Goal: Task Accomplishment & Management: Manage account settings

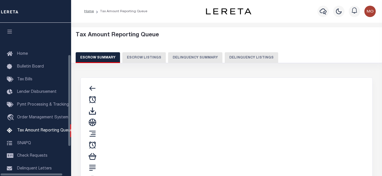
click at [240, 59] on button "Delinquency Listings" at bounding box center [250, 57] width 53 height 11
select select "100"
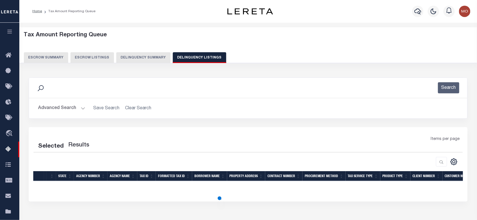
select select "100"
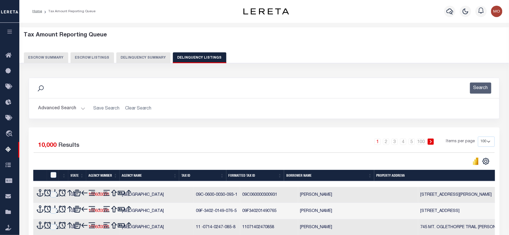
click at [74, 107] on button "Advanced Search" at bounding box center [61, 108] width 47 height 11
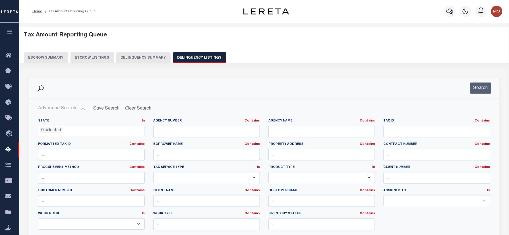
click at [53, 131] on li "0 selected" at bounding box center [51, 130] width 23 height 6
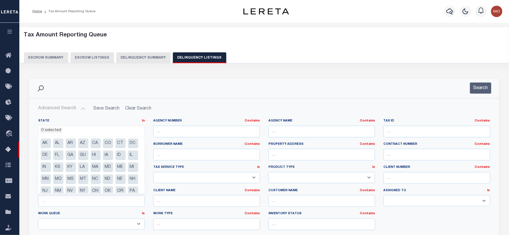
scroll to position [40, 0]
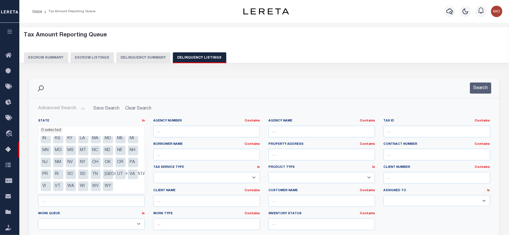
click at [103, 174] on li "[GEOGRAPHIC_DATA]" at bounding box center [108, 174] width 10 height 10
select select "[GEOGRAPHIC_DATA]"
click at [272, 135] on input "text" at bounding box center [321, 132] width 107 height 12
paste input "HARRIS COUNTY MUD 165"
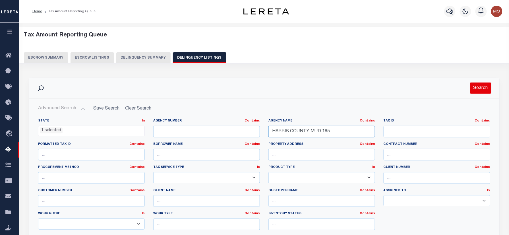
type input "HARRIS COUNTY MUD 165"
click at [381, 87] on button "Search" at bounding box center [480, 87] width 21 height 11
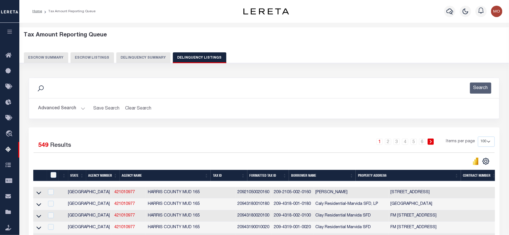
drag, startPoint x: 482, startPoint y: 140, endPoint x: 483, endPoint y: 147, distance: 6.9
click at [381, 140] on select "10 25 50 100 500" at bounding box center [486, 141] width 17 height 10
select select "500"
click at [381, 137] on select "10 25 50 100 500" at bounding box center [486, 141] width 17 height 10
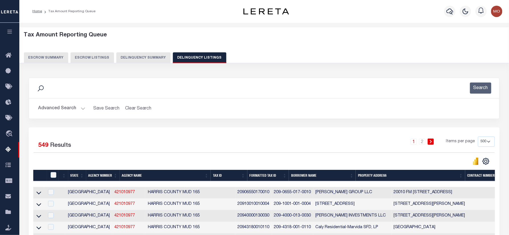
click at [203, 86] on div "Search" at bounding box center [264, 87] width 461 height 11
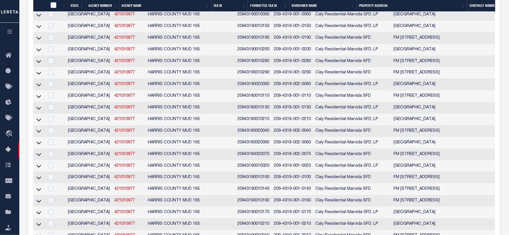
scroll to position [113, 0]
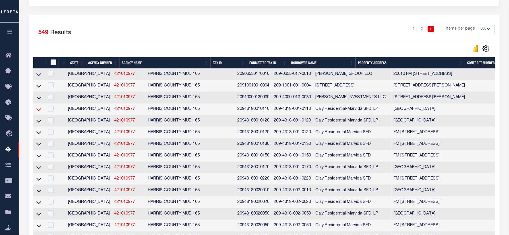
click at [39, 111] on icon at bounding box center [38, 109] width 5 height 3
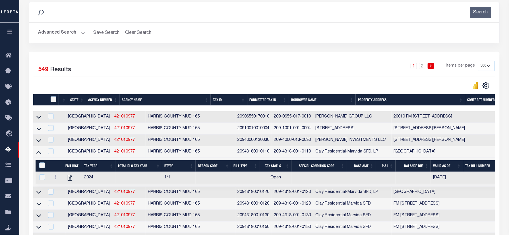
scroll to position [0, 0]
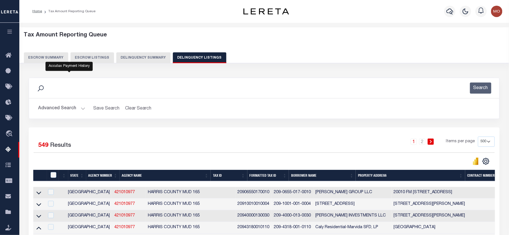
click at [57, 108] on button "Advanced Search" at bounding box center [61, 108] width 47 height 11
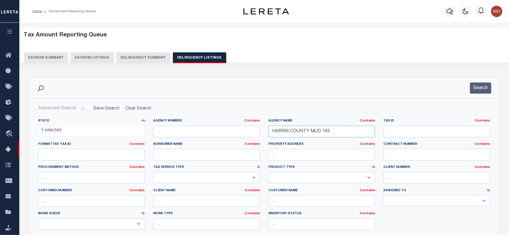
drag, startPoint x: 322, startPoint y: 132, endPoint x: 428, endPoint y: 126, distance: 106.4
click at [223, 143] on div "State In In AK AL AR AZ CA CO CT DC DE FL GA GU HI IA ID IL IN KS KY LA MA MD M…" at bounding box center [264, 176] width 460 height 116
paste input "MONTGOMERY COUNTY MUD 140"
click at [381, 86] on button "Search" at bounding box center [480, 87] width 21 height 11
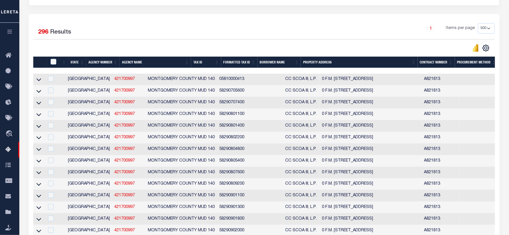
scroll to position [114, 0]
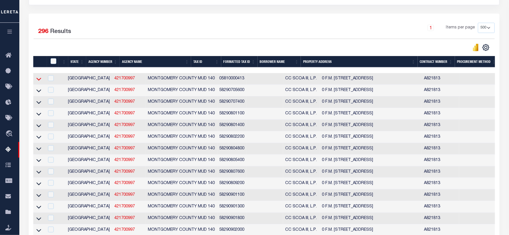
click at [39, 81] on icon at bounding box center [38, 79] width 5 height 6
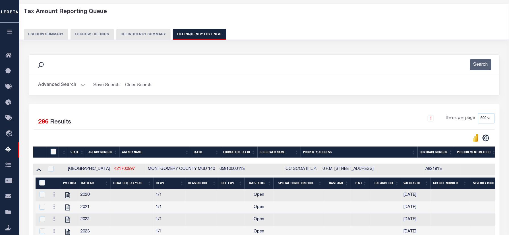
scroll to position [0, 0]
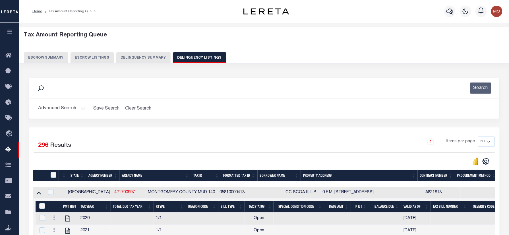
click at [61, 109] on button "Advanced Search" at bounding box center [61, 108] width 47 height 11
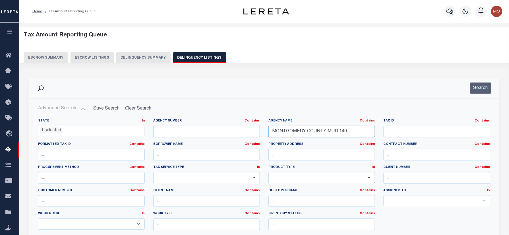
drag, startPoint x: 348, startPoint y: 133, endPoint x: 139, endPoint y: 134, distance: 209.4
click at [135, 134] on div "State In In AK AL AR AZ CA CO CT DC DE FL GA GU HI IA ID IL IN KS KY LA MA MD M…" at bounding box center [264, 176] width 460 height 116
click at [381, 86] on button "Search" at bounding box center [480, 87] width 21 height 11
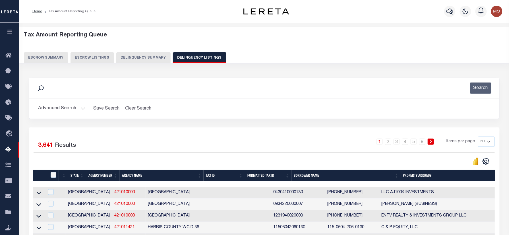
click at [61, 106] on button "Advanced Search" at bounding box center [61, 108] width 47 height 11
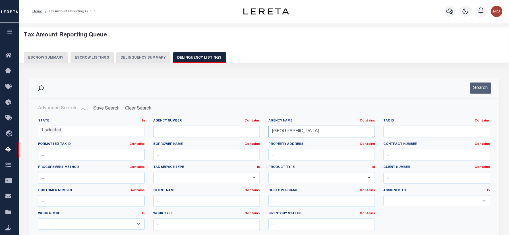
click at [223, 131] on div "State In In AK AL AR AZ CA CO CT DC DE FL GA GU HI IA ID IL IN KS KY LA MA MD M…" at bounding box center [264, 176] width 460 height 116
paste input "MUD 165"
type input "HARRIS COUNTY MUD 165"
click at [381, 88] on button "Search" at bounding box center [480, 87] width 21 height 11
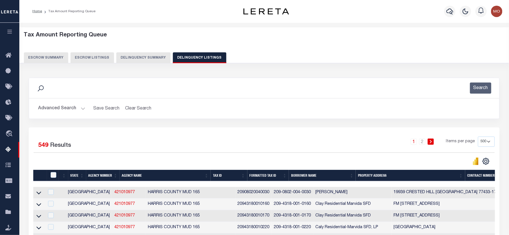
scroll to position [3763, 0]
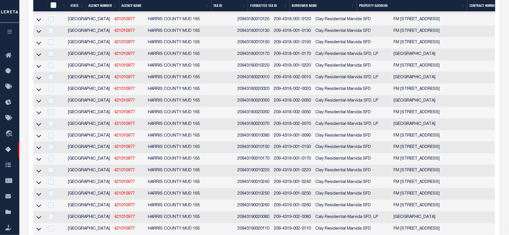
click at [39, 10] on icon at bounding box center [38, 8] width 5 height 3
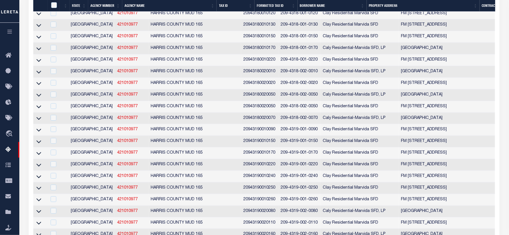
scroll to position [538, 0]
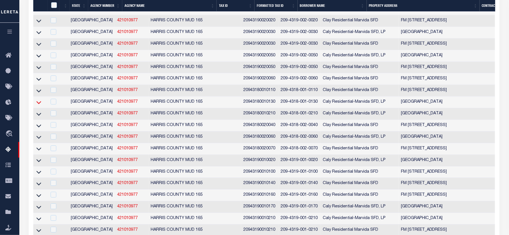
click at [39, 105] on icon at bounding box center [38, 102] width 5 height 6
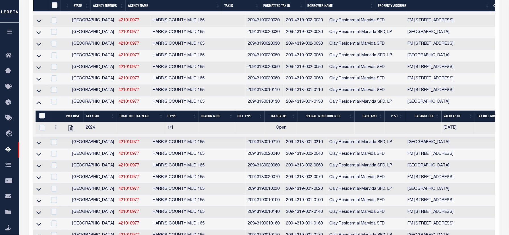
scroll to position [843, 0]
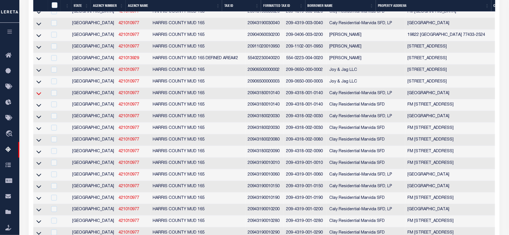
click at [39, 96] on icon at bounding box center [38, 93] width 5 height 6
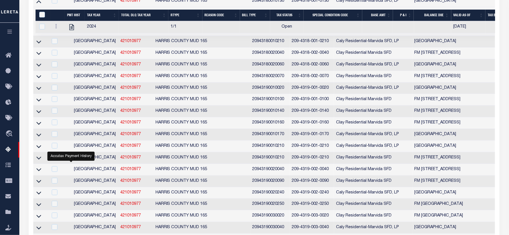
scroll to position [0, 0]
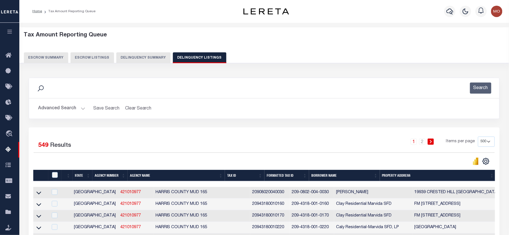
click at [201, 33] on h5 "Tax Amount Reporting Queue" at bounding box center [264, 35] width 481 height 7
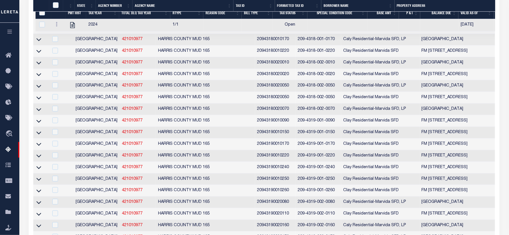
scroll to position [526, 0]
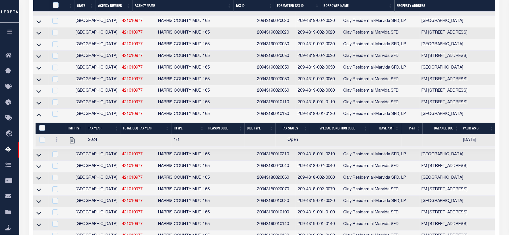
drag, startPoint x: 39, startPoint y: 117, endPoint x: 29, endPoint y: 169, distance: 52.9
click at [39, 106] on icon at bounding box center [38, 103] width 5 height 6
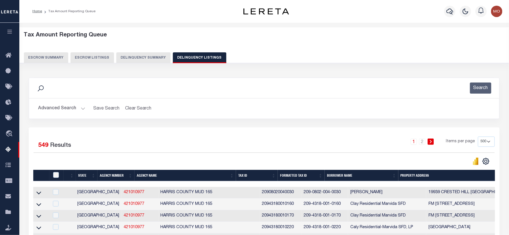
scroll to position [3838, 0]
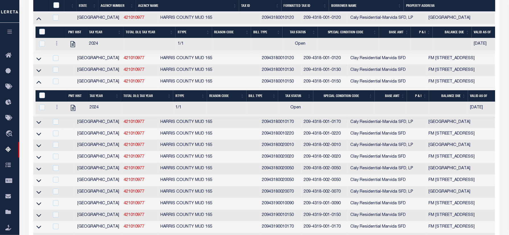
click at [38, 9] on icon at bounding box center [38, 7] width 5 height 3
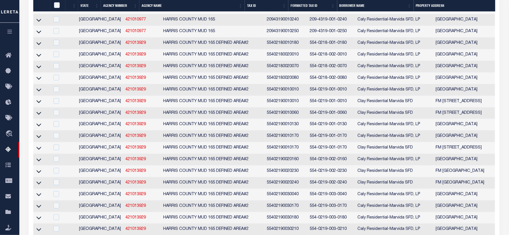
scroll to position [0, 0]
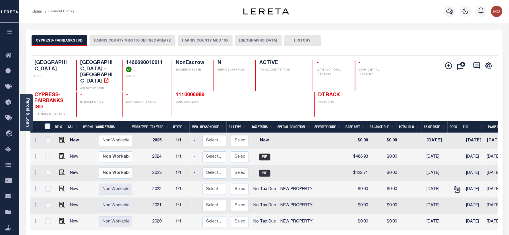
click at [196, 39] on button "HARRIS COUNTY MUD 165" at bounding box center [205, 40] width 55 height 11
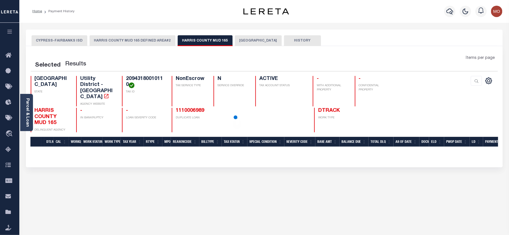
click at [238, 41] on button "[GEOGRAPHIC_DATA]" at bounding box center [258, 40] width 47 height 11
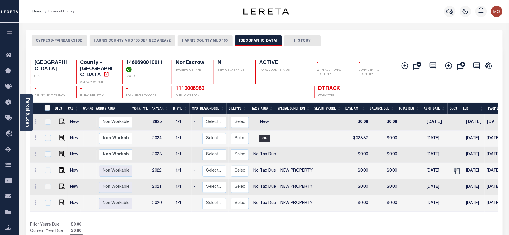
click at [148, 61] on h4 "1460690010011" at bounding box center [145, 66] width 39 height 12
copy h4 "1460690010011"
click at [197, 42] on button "HARRIS COUNTY MUD 165" at bounding box center [205, 40] width 55 height 11
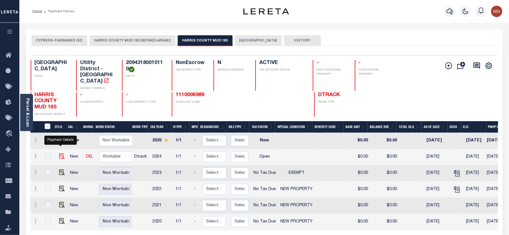
click at [60, 153] on img "" at bounding box center [62, 156] width 6 height 6
checkbox input "true"
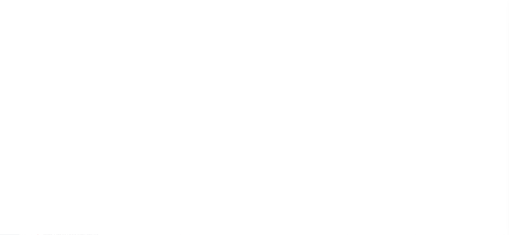
checkbox input "false"
type input "[DATE]"
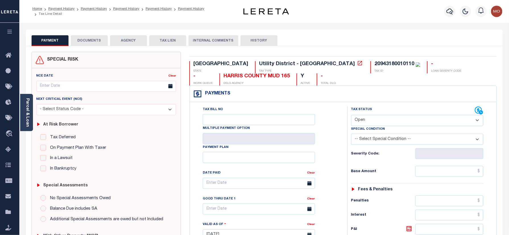
click at [384, 122] on select "- Select Status Code - Open Due/Unpaid Paid Incomplete No Tax Due Internal Refu…" at bounding box center [417, 120] width 132 height 11
select select "NTX"
click at [351, 115] on select "- Select Status Code - Open Due/Unpaid Paid Incomplete No Tax Due Internal Refu…" at bounding box center [417, 120] width 132 height 11
type input "10/10/2025"
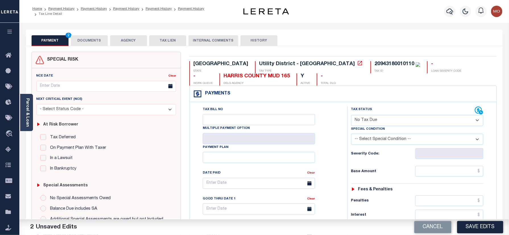
click at [379, 140] on select "-- Select Special Condition -- 3RD PARTY TAX LIEN AGENCY TAX LIEN (A.K.A Inside…" at bounding box center [417, 139] width 132 height 11
select select "5"
click at [351, 135] on select "-- Select Special Condition -- 3RD PARTY TAX LIEN AGENCY TAX LIEN (A.K.A Inside…" at bounding box center [417, 139] width 132 height 11
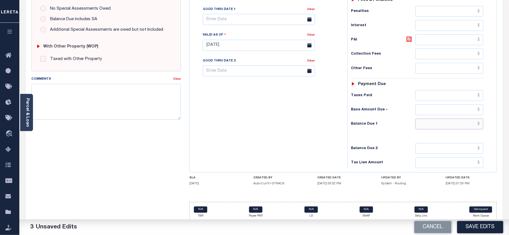
click at [438, 126] on input "text" at bounding box center [449, 123] width 68 height 11
type input "$0.00"
click at [307, 126] on div "Tax Bill No Multiple Payment Option Payment Plan Clear" at bounding box center [267, 42] width 152 height 251
click at [98, 119] on textarea "Comments" at bounding box center [106, 102] width 149 height 36
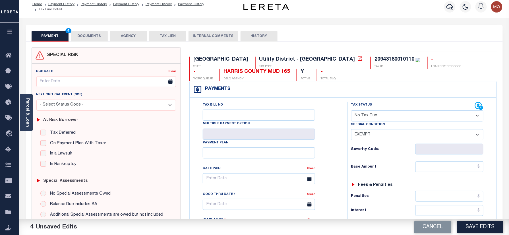
scroll to position [0, 0]
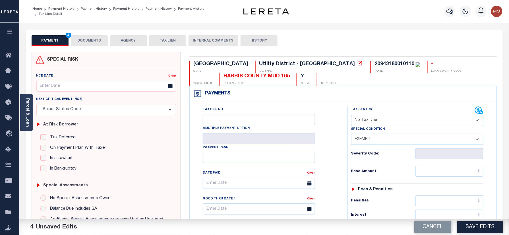
click at [374, 63] on div "20943180010110" at bounding box center [394, 63] width 40 height 5
copy div "20943180010110"
click at [374, 65] on div "20943180010110" at bounding box center [394, 63] width 40 height 5
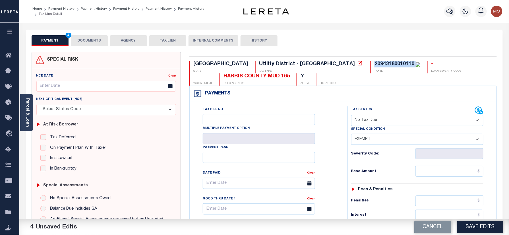
click at [100, 36] on button "DOCUMENTS" at bounding box center [89, 40] width 37 height 11
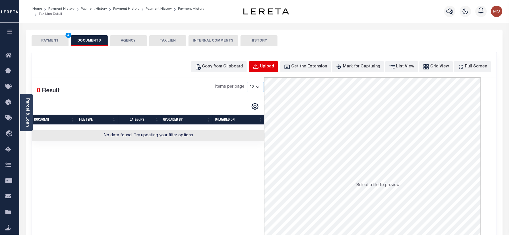
click at [273, 70] on div "Upload" at bounding box center [267, 67] width 14 height 6
select select "POP"
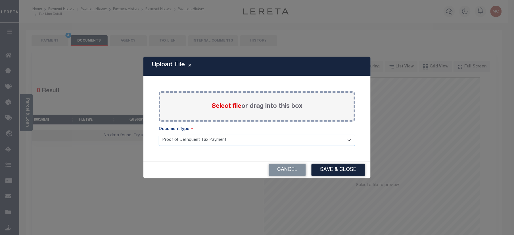
click at [219, 106] on span "Select file" at bounding box center [227, 106] width 30 height 6
click at [0, 0] on input "Select file or drag into this box" at bounding box center [0, 0] width 0 height 0
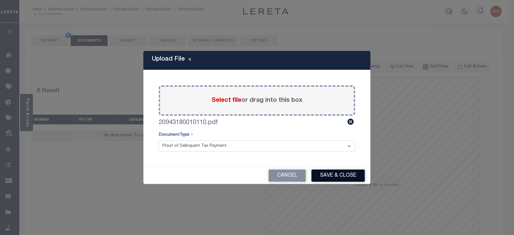
click at [334, 173] on button "Save & Close" at bounding box center [338, 175] width 53 height 12
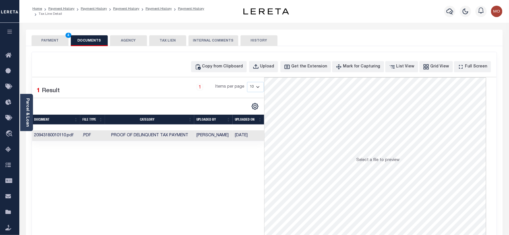
click at [55, 40] on button "PAYMENT 4" at bounding box center [50, 40] width 37 height 11
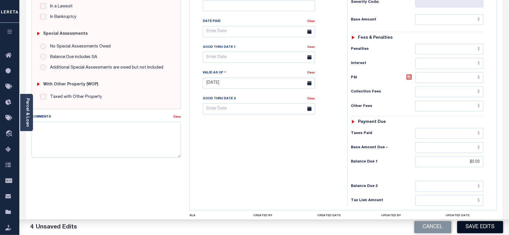
click at [481, 224] on button "Save Edits" at bounding box center [480, 227] width 46 height 12
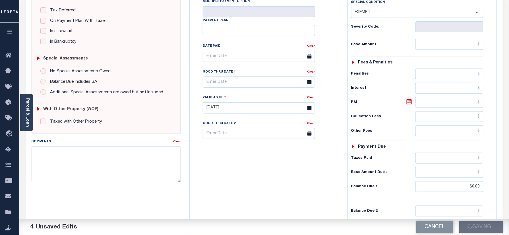
scroll to position [114, 0]
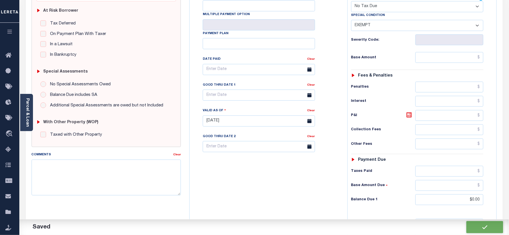
checkbox input "false"
type input "$0"
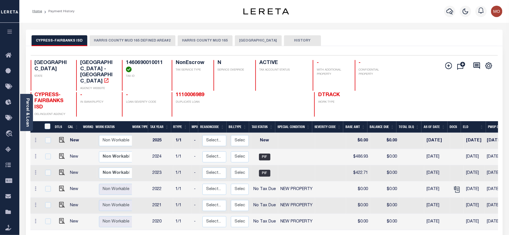
click at [127, 35] on button "HARRIS COUNTY MUD 165 DEFINED AREA#2" at bounding box center [133, 40] width 86 height 11
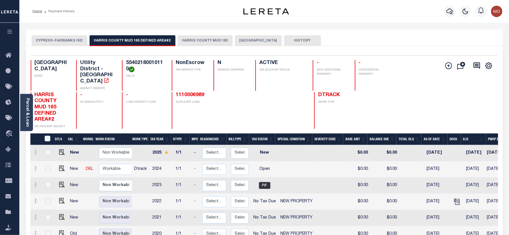
click at [190, 42] on button "HARRIS COUNTY MUD 165" at bounding box center [205, 40] width 55 height 11
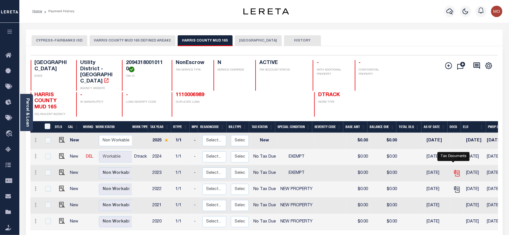
click at [454, 169] on icon "" at bounding box center [456, 172] width 7 height 7
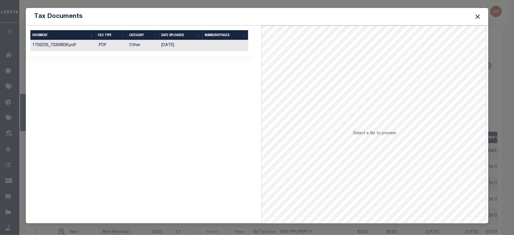
click at [171, 49] on td "[DATE]" at bounding box center [180, 45] width 43 height 11
click at [477, 14] on button "Close" at bounding box center [477, 16] width 7 height 7
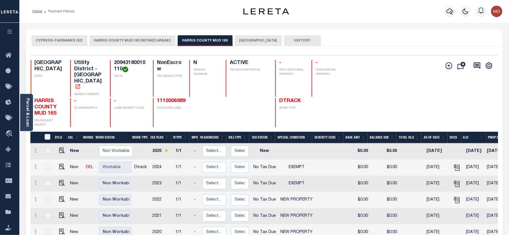
click at [171, 106] on div "1110006989 DUPLICATE LOAN" at bounding box center [186, 112] width 66 height 29
click at [28, 109] on link "Parcel & Loan" at bounding box center [27, 112] width 4 height 29
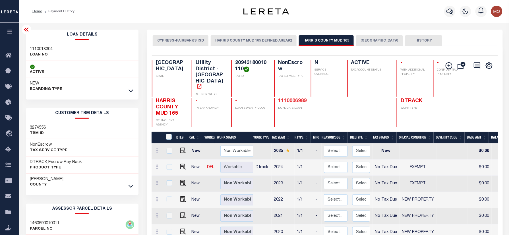
click at [278, 98] on link "1110006989" at bounding box center [292, 100] width 28 height 5
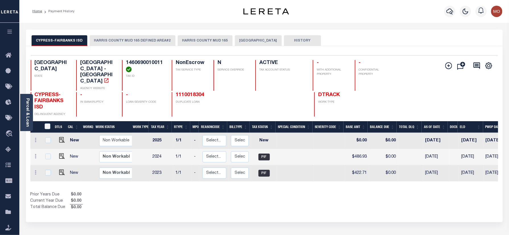
click at [201, 39] on button "HARRIS COUNTY MUD 165" at bounding box center [205, 40] width 55 height 11
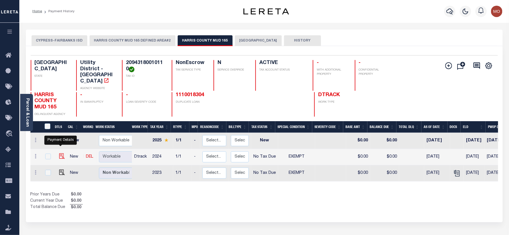
click at [59, 153] on img "" at bounding box center [62, 156] width 6 height 6
checkbox input "true"
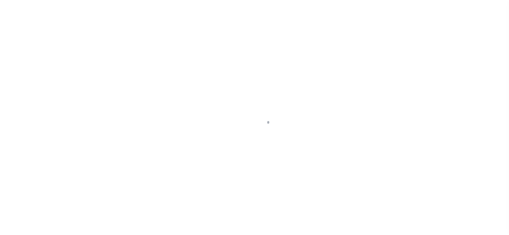
checkbox input "false"
type input "[DATE]"
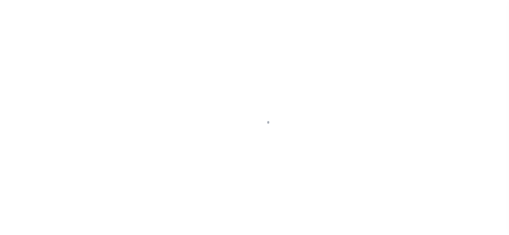
select select "NTX"
select select "5"
type input "$0"
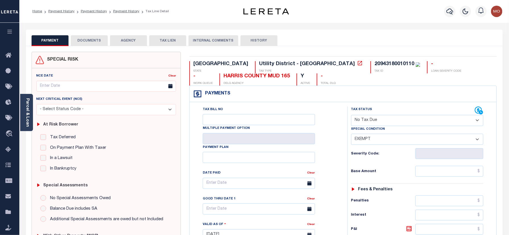
click at [99, 43] on button "DOCUMENTS" at bounding box center [89, 40] width 37 height 11
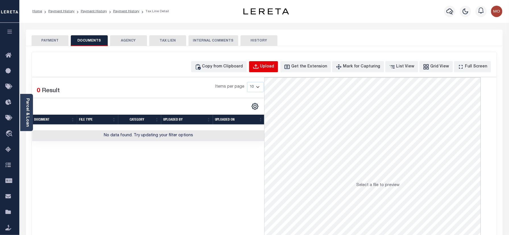
click at [274, 66] on div "Upload" at bounding box center [267, 67] width 14 height 6
select select "POP"
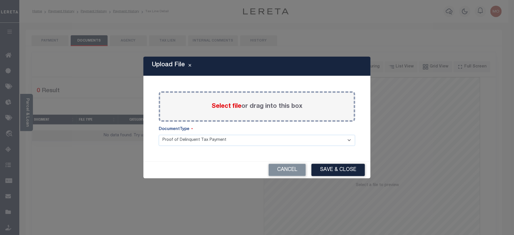
click at [225, 107] on span "Select file" at bounding box center [227, 106] width 30 height 6
click at [0, 0] on input "Select file or drag into this box" at bounding box center [0, 0] width 0 height 0
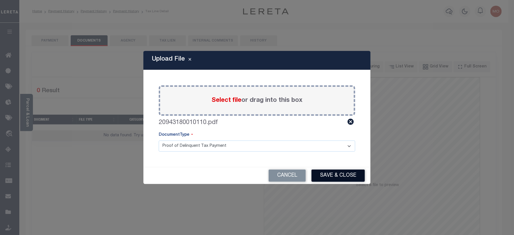
click at [329, 175] on button "Save & Close" at bounding box center [338, 175] width 53 height 12
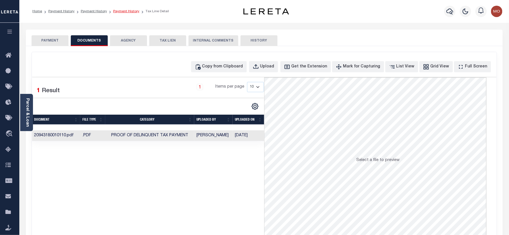
click at [120, 10] on link "Payment History" at bounding box center [126, 11] width 26 height 3
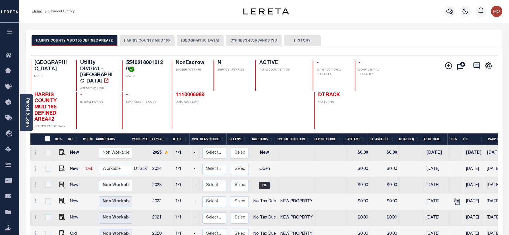
click at [155, 40] on button "HARRIS COUNTY MUD 165" at bounding box center [147, 40] width 55 height 11
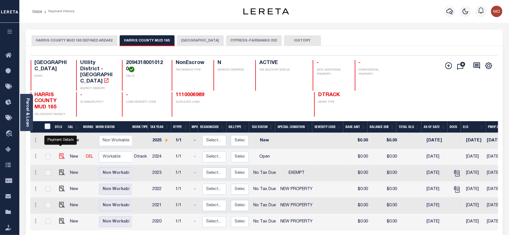
click at [59, 153] on img "" at bounding box center [62, 156] width 6 height 6
checkbox input "true"
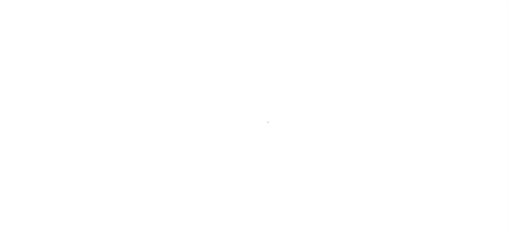
checkbox input "false"
type input "[DATE]"
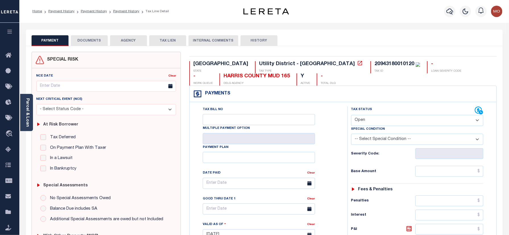
click at [374, 62] on div "20943180010120" at bounding box center [394, 63] width 40 height 5
copy div "20943180010120"
click at [357, 117] on select "- Select Status Code - Open Due/Unpaid Paid Incomplete No Tax Due Internal Refu…" at bounding box center [417, 120] width 132 height 11
select select "NTX"
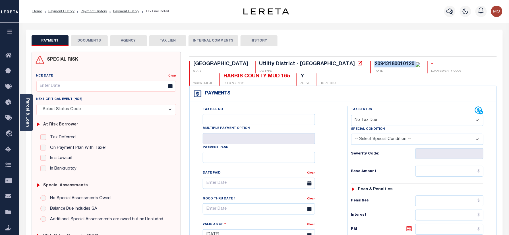
click at [351, 115] on select "- Select Status Code - Open Due/Unpaid Paid Incomplete No Tax Due Internal Refu…" at bounding box center [417, 120] width 132 height 11
type input "[DATE]"
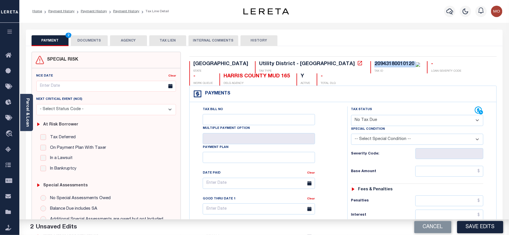
click at [389, 142] on select "-- Select Special Condition -- 3RD PARTY TAX LIEN AGENCY TAX LIEN (A.K.A Inside…" at bounding box center [417, 139] width 132 height 11
select select "5"
click at [351, 135] on select "-- Select Special Condition -- 3RD PARTY TAX LIEN AGENCY TAX LIEN (A.K.A Inside…" at bounding box center [417, 139] width 132 height 11
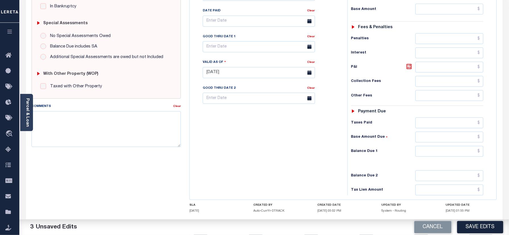
scroll to position [189, 0]
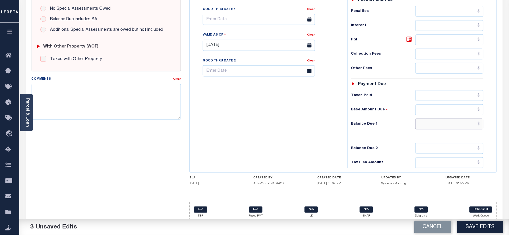
drag, startPoint x: 438, startPoint y: 128, endPoint x: 252, endPoint y: 139, distance: 185.9
click at [438, 128] on input "text" at bounding box center [449, 123] width 68 height 11
type input "$0.00"
drag, startPoint x: 252, startPoint y: 139, endPoint x: 256, endPoint y: 138, distance: 4.0
click at [254, 139] on div "Tax Bill No Multiple Payment Option Payment Plan Clear" at bounding box center [267, 42] width 152 height 251
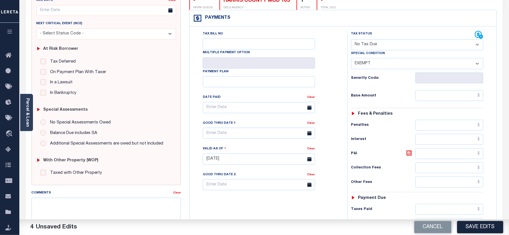
scroll to position [0, 0]
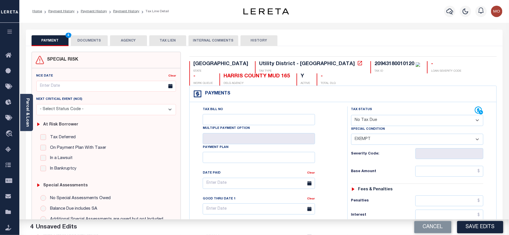
click at [303, 58] on div "TX STATE Utility District - TX TAX TYPE 20943180010120 TAX ID - LOAN SEVERITY C…" at bounding box center [343, 234] width 316 height 365
copy div "20943180010120"
click at [86, 42] on button "DOCUMENTS" at bounding box center [89, 40] width 37 height 11
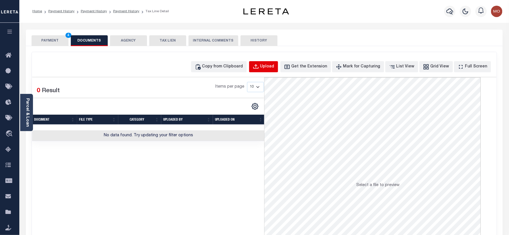
click at [274, 65] on div "Upload" at bounding box center [267, 67] width 14 height 6
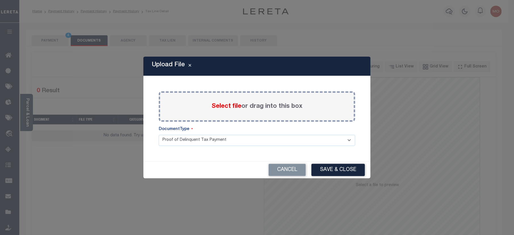
click at [232, 105] on span "Select file" at bounding box center [227, 106] width 30 height 6
click at [0, 0] on input "Select file or drag into this box" at bounding box center [0, 0] width 0 height 0
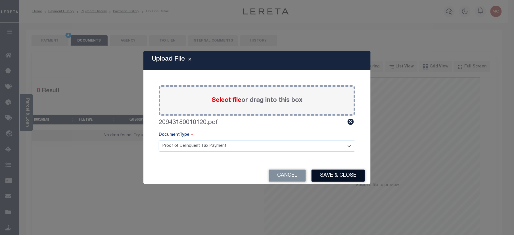
click at [325, 178] on button "Save & Close" at bounding box center [338, 175] width 53 height 12
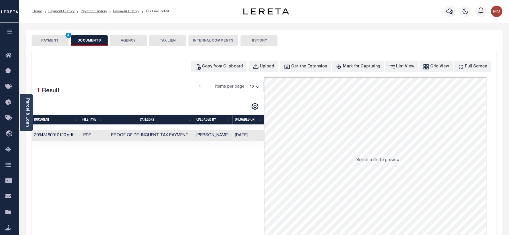
click at [52, 43] on button "PAYMENT 4" at bounding box center [50, 40] width 37 height 11
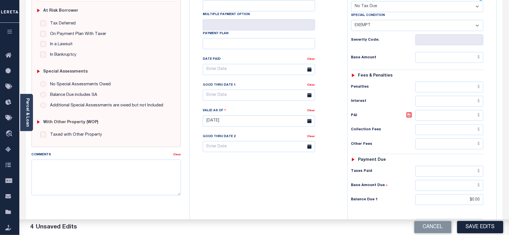
click at [464, 226] on button "Save Edits" at bounding box center [480, 227] width 46 height 12
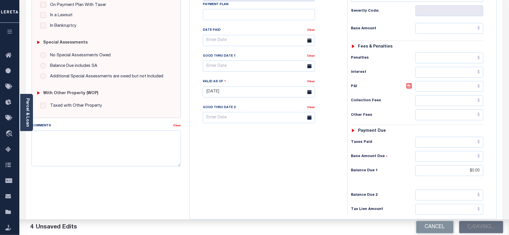
scroll to position [151, 0]
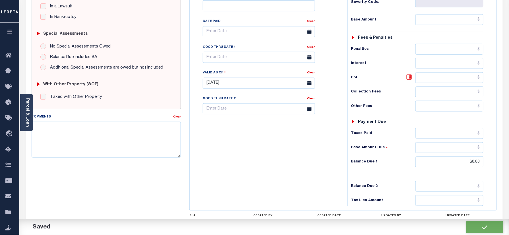
checkbox input "false"
type input "$0"
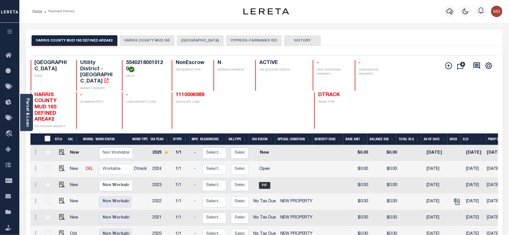
click at [192, 40] on button "[GEOGRAPHIC_DATA]" at bounding box center [200, 40] width 47 height 11
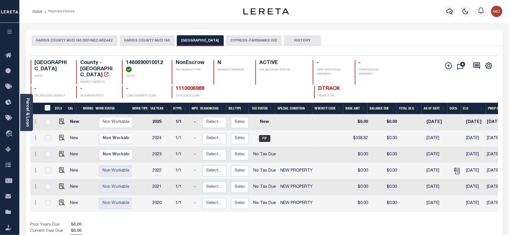
click at [152, 43] on button "HARRIS COUNTY MUD 165" at bounding box center [147, 40] width 55 height 11
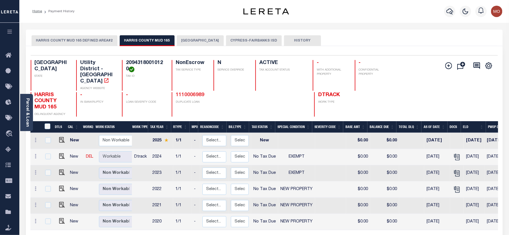
click at [189, 92] on link "1110006989" at bounding box center [190, 94] width 28 height 5
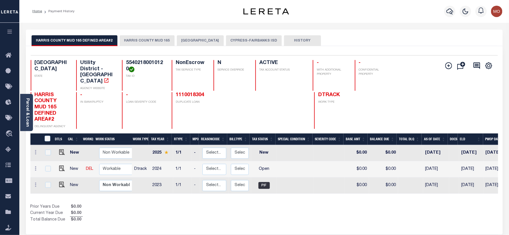
click at [149, 41] on button "HARRIS COUNTY MUD 165" at bounding box center [147, 40] width 55 height 11
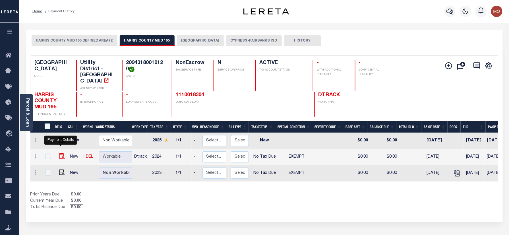
click at [61, 153] on img "" at bounding box center [62, 156] width 6 height 6
checkbox input "true"
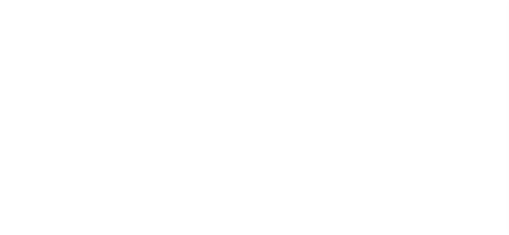
select select "NTX"
select select "5"
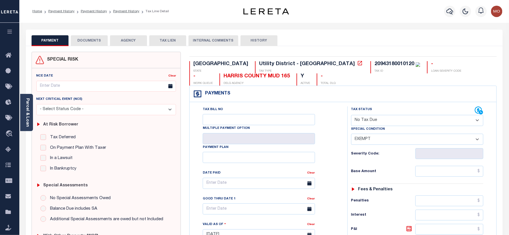
click at [99, 41] on button "DOCUMENTS" at bounding box center [89, 40] width 37 height 11
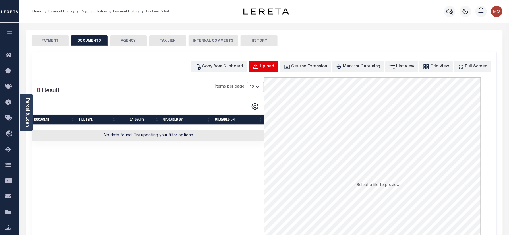
click at [278, 63] on button "Upload" at bounding box center [263, 66] width 29 height 11
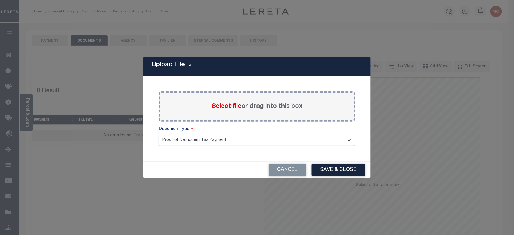
click at [224, 107] on span "Select file" at bounding box center [227, 106] width 30 height 6
click at [0, 0] on input "Select file or drag into this box" at bounding box center [0, 0] width 0 height 0
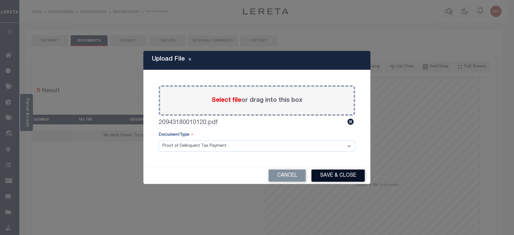
click at [333, 174] on button "Save & Close" at bounding box center [338, 175] width 53 height 12
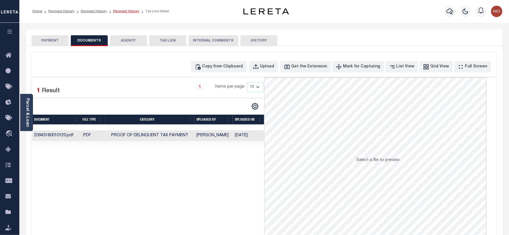
click at [120, 12] on link "Payment History" at bounding box center [126, 11] width 26 height 3
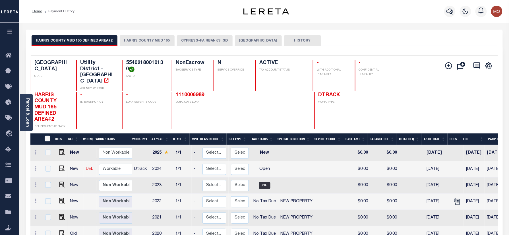
click at [149, 39] on button "HARRIS COUNTY MUD 165" at bounding box center [147, 40] width 55 height 11
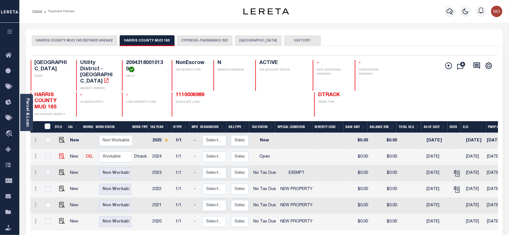
click at [61, 153] on img "" at bounding box center [62, 156] width 6 height 6
checkbox input "true"
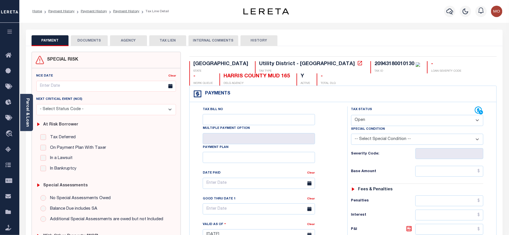
click at [290, 59] on div "TX STATE Utility District - [GEOGRAPHIC_DATA] TAX TYPE 20943180010130 TAX ID - …" at bounding box center [343, 234] width 316 height 365
copy div "20943180010130"
click at [364, 122] on select "- Select Status Code - Open Due/Unpaid Paid Incomplete No Tax Due Internal Refu…" at bounding box center [417, 120] width 132 height 11
select select "NTX"
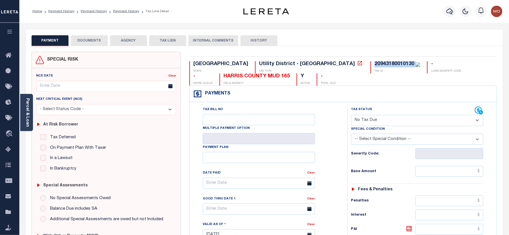
click at [351, 115] on select "- Select Status Code - Open Due/Unpaid Paid Incomplete No Tax Due Internal Refu…" at bounding box center [417, 120] width 132 height 11
type input "[DATE]"
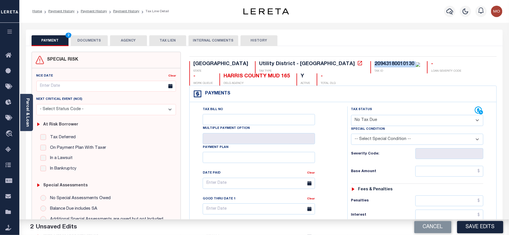
click at [368, 139] on select "-- Select Special Condition -- 3RD PARTY TAX LIEN AGENCY TAX LIEN (A.K.A Inside…" at bounding box center [417, 139] width 132 height 11
select select "5"
click at [351, 135] on select "-- Select Special Condition -- 3RD PARTY TAX LIEN AGENCY TAX LIEN (A.K.A Inside…" at bounding box center [417, 139] width 132 height 11
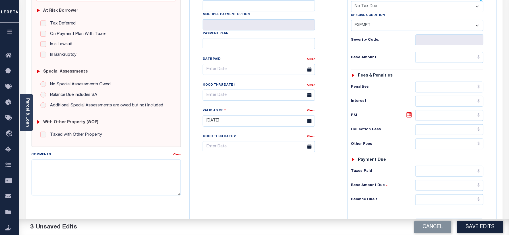
scroll to position [189, 0]
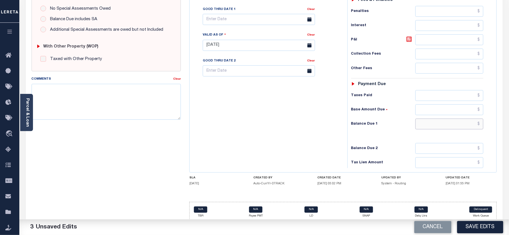
drag, startPoint x: 432, startPoint y: 128, endPoint x: 300, endPoint y: 130, distance: 132.2
click at [433, 128] on input "text" at bounding box center [449, 123] width 68 height 11
type input "$0.00"
click at [300, 130] on div "Tax Bill No Multiple Payment Option Payment Plan Clear" at bounding box center [267, 42] width 152 height 251
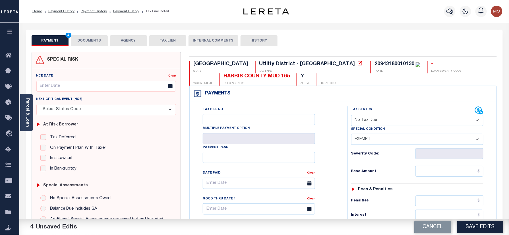
click at [374, 64] on div "20943180010130" at bounding box center [394, 63] width 40 height 5
copy div "20943180010130"
click at [90, 42] on button "DOCUMENTS" at bounding box center [89, 40] width 37 height 11
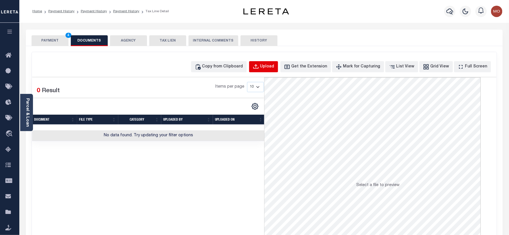
click at [271, 66] on div "Upload" at bounding box center [267, 67] width 14 height 6
select select "POP"
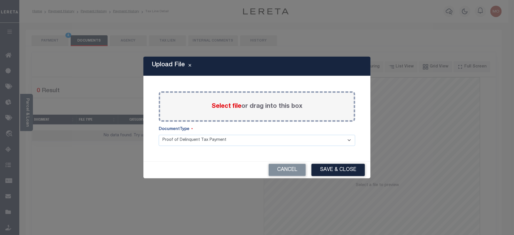
click at [223, 107] on span "Select file" at bounding box center [227, 106] width 30 height 6
click at [0, 0] on input "Select file or drag into this box" at bounding box center [0, 0] width 0 height 0
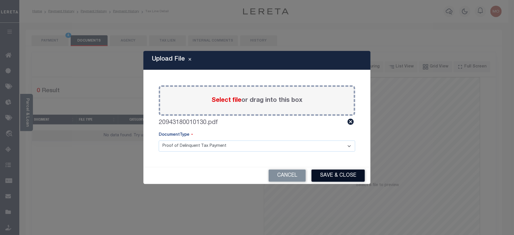
click at [339, 174] on button "Save & Close" at bounding box center [338, 175] width 53 height 12
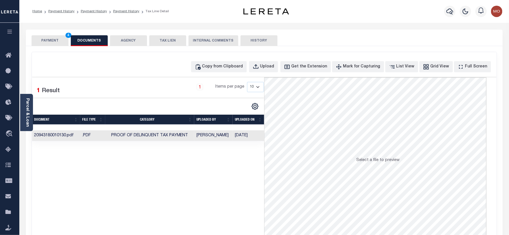
click at [52, 39] on button "PAYMENT 4" at bounding box center [50, 40] width 37 height 11
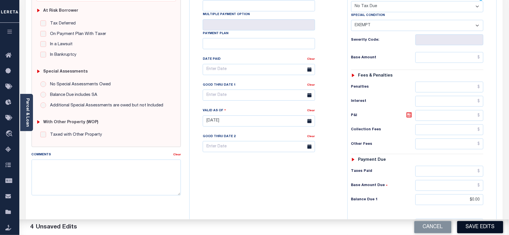
click at [482, 224] on button "Save Edits" at bounding box center [480, 227] width 46 height 12
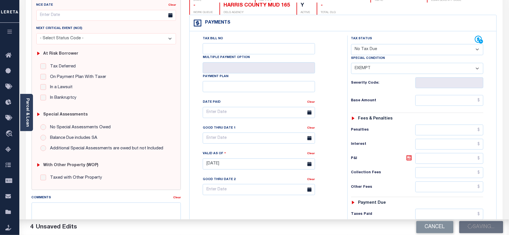
scroll to position [38, 0]
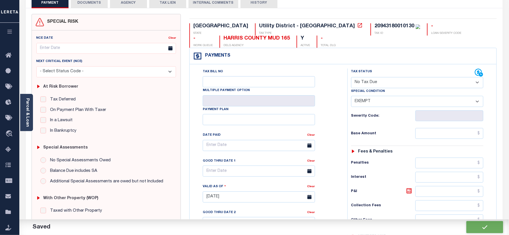
checkbox input "false"
type input "$0"
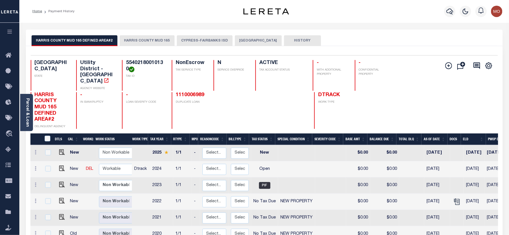
click at [140, 36] on button "HARRIS COUNTY MUD 165" at bounding box center [147, 40] width 55 height 11
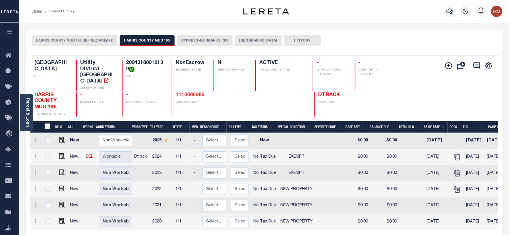
click at [183, 92] on link "1110006989" at bounding box center [190, 94] width 28 height 5
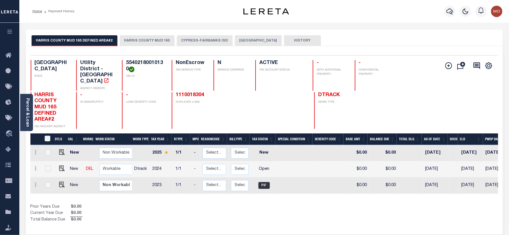
click at [150, 40] on button "HARRIS COUNTY MUD 165" at bounding box center [147, 40] width 55 height 11
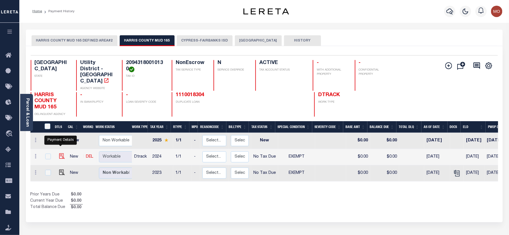
click at [59, 153] on img "" at bounding box center [62, 156] width 6 height 6
checkbox input "true"
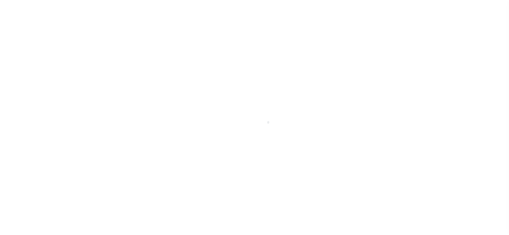
select select "NTX"
select select "5"
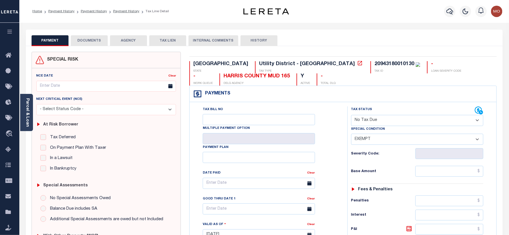
click at [95, 43] on button "DOCUMENTS" at bounding box center [89, 40] width 37 height 11
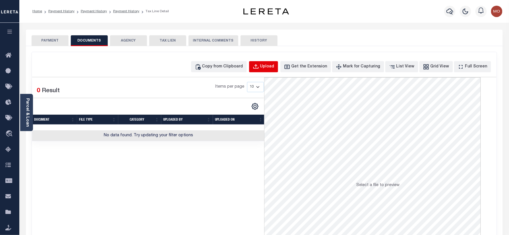
click at [276, 63] on button "Upload" at bounding box center [263, 66] width 29 height 11
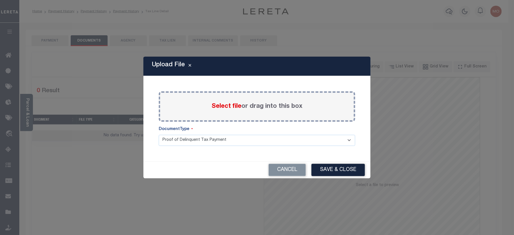
click at [217, 105] on span "Select file" at bounding box center [227, 106] width 30 height 6
click at [0, 0] on input "Select file or drag into this box" at bounding box center [0, 0] width 0 height 0
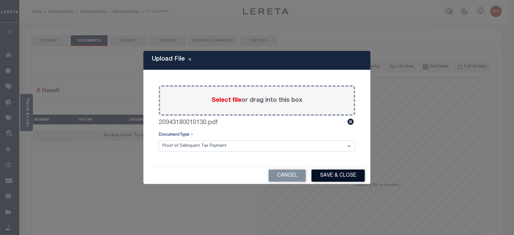
click at [332, 173] on button "Save & Close" at bounding box center [338, 175] width 53 height 12
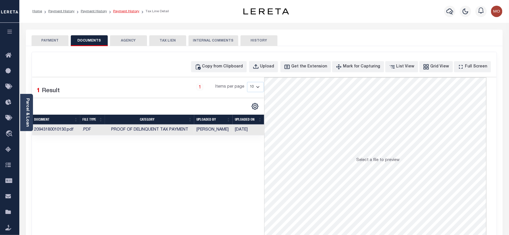
click at [123, 11] on link "Payment History" at bounding box center [126, 11] width 26 height 3
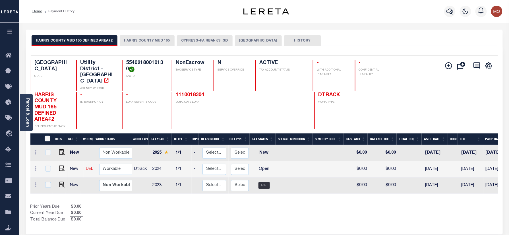
click at [142, 61] on h4 "55402180010130" at bounding box center [145, 66] width 39 height 12
copy h4 "55402180010130"
click at [142, 76] on p "TAX ID" at bounding box center [145, 76] width 39 height 4
drag, startPoint x: 128, startPoint y: 69, endPoint x: 121, endPoint y: 65, distance: 7.9
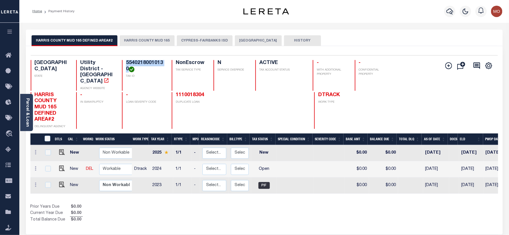
click at [121, 65] on div "TX STATE Utility District - TX AGENCY WEBSITE 55402180010130 TAX ID NonEscrow T…" at bounding box center [225, 75] width 389 height 31
copy h4 "55402180010130"
click at [258, 38] on button "[GEOGRAPHIC_DATA]" at bounding box center [258, 40] width 47 height 11
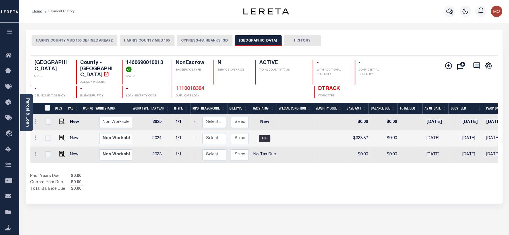
click link "1110018304"
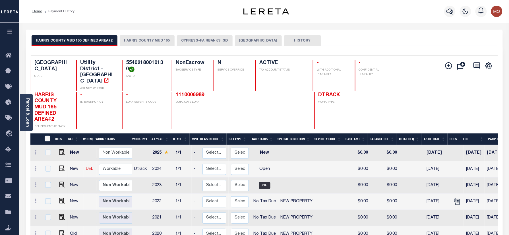
click at [245, 37] on button "[GEOGRAPHIC_DATA]" at bounding box center [258, 40] width 47 height 11
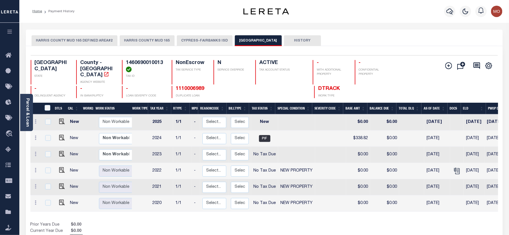
click at [145, 65] on h4 "1460690010013" at bounding box center [145, 66] width 39 height 12
copy h4 "1460690010013"
click at [88, 38] on button "HARRIS COUNTY MUD 165 DEFINED AREA#2" at bounding box center [75, 40] width 86 height 11
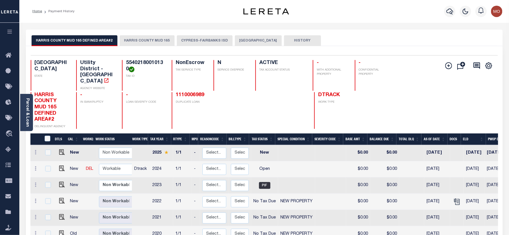
click at [140, 61] on h4 "55402180010130" at bounding box center [145, 66] width 39 height 12
copy h4 "55402180010130"
click at [340, 37] on div "HARRIS COUNTY MUD 165 DEFINED AREA#2 HARRIS COUNTY MUD 165 CYPRESS-FAIRBANKS IS…" at bounding box center [264, 40] width 465 height 11
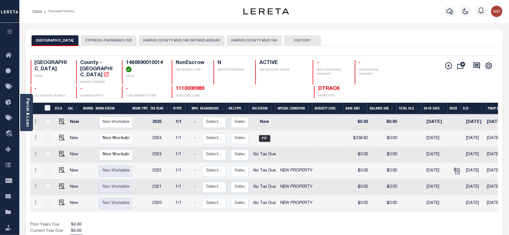
click at [230, 40] on button "HARRIS COUNTY MUD 165" at bounding box center [254, 40] width 55 height 11
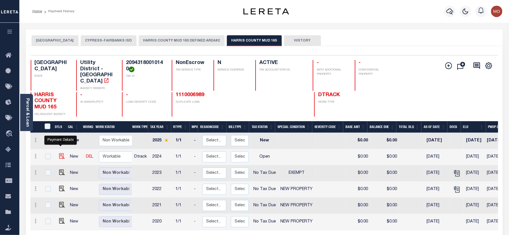
click at [61, 153] on img "" at bounding box center [62, 156] width 6 height 6
checkbox input "true"
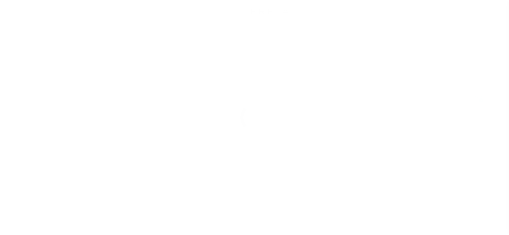
select select "OP2"
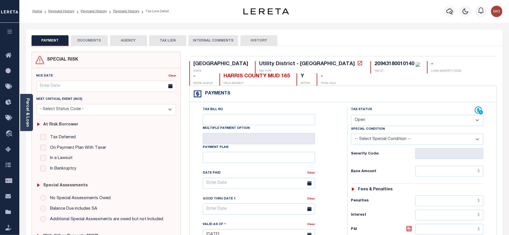
click at [374, 64] on div "20943180010140" at bounding box center [394, 63] width 40 height 5
copy div "20943180010140"
click at [121, 11] on link "Payment History" at bounding box center [126, 11] width 26 height 3
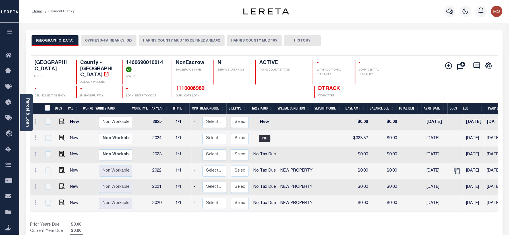
click at [178, 40] on button "HARRIS COUNTY MUD 165 DEFINED AREA#2" at bounding box center [182, 40] width 86 height 11
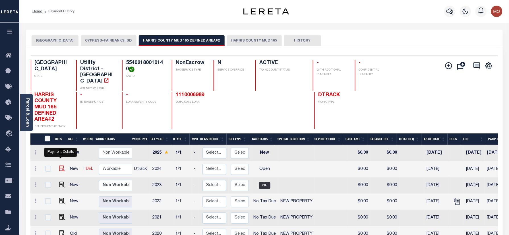
click at [59, 165] on img "" at bounding box center [62, 168] width 6 height 6
checkbox input "true"
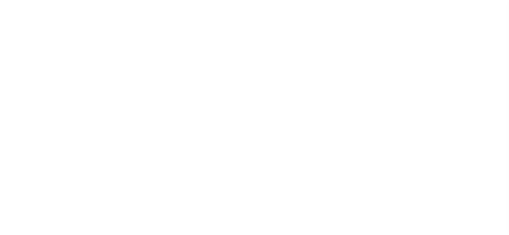
select select "OP2"
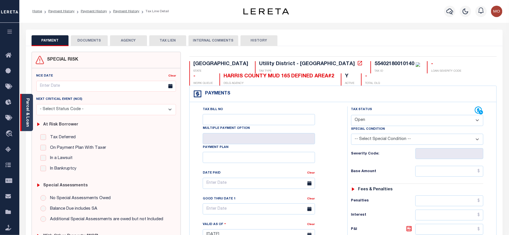
click at [27, 115] on link "Parcel & Loan" at bounding box center [27, 112] width 4 height 29
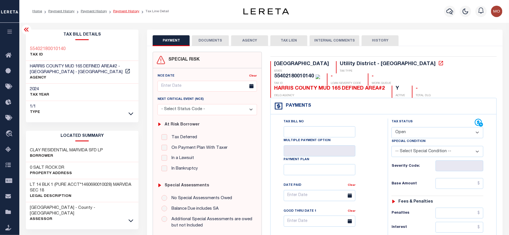
click at [122, 12] on link "Payment History" at bounding box center [126, 11] width 26 height 3
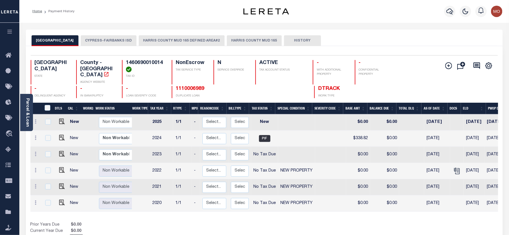
click at [182, 37] on button "HARRIS COUNTY MUD 165 DEFINED AREA#2" at bounding box center [182, 40] width 86 height 11
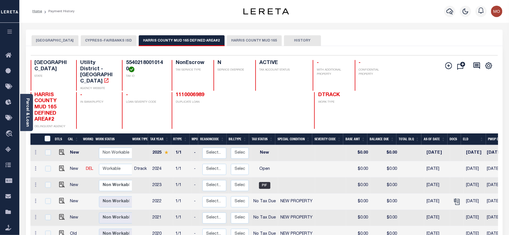
click at [233, 99] on div "1110006989 DUPLICATE LOAN" at bounding box center [211, 110] width 78 height 37
drag, startPoint x: 130, startPoint y: 37, endPoint x: 211, endPoint y: 59, distance: 83.7
click at [201, 55] on div "HARRIS COUNTY CYPRESS-FAIRBANKS ISD HARRIS COUNTY MUD 165 DEFINED AREA#2 HARRIS…" at bounding box center [264, 156] width 477 height 253
click at [229, 95] on div "1110006989 DUPLICATE LOAN" at bounding box center [211, 110] width 78 height 37
click at [226, 100] on p "DUPLICATE LOAN" at bounding box center [213, 102] width 74 height 4
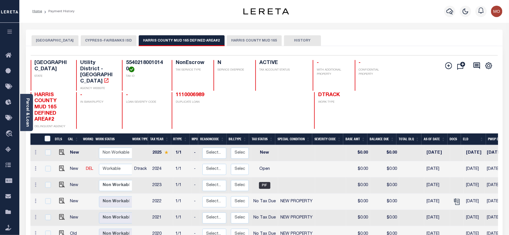
click at [240, 38] on button "HARRIS COUNTY MUD 165" at bounding box center [254, 40] width 55 height 11
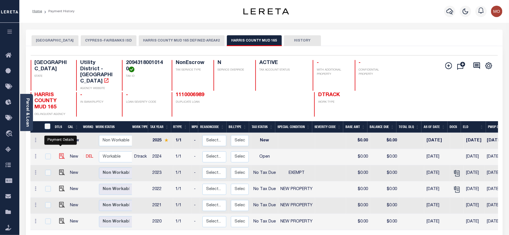
click at [59, 153] on img "" at bounding box center [62, 156] width 6 height 6
checkbox input "true"
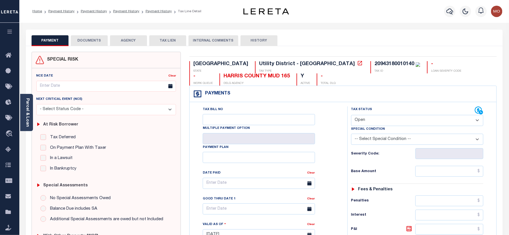
click at [374, 63] on div "20943180010140" at bounding box center [394, 63] width 40 height 5
copy div "20943180010140"
click at [362, 119] on select "- Select Status Code - Open Due/Unpaid Paid Incomplete No Tax Due Internal Refu…" at bounding box center [417, 120] width 132 height 11
select select "NTX"
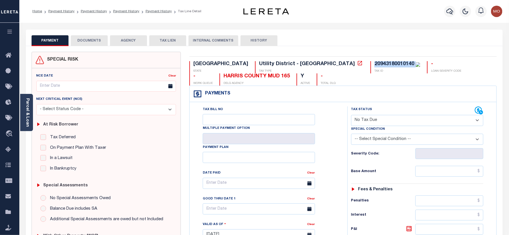
click at [351, 115] on select "- Select Status Code - Open Due/Unpaid Paid Incomplete No Tax Due Internal Refu…" at bounding box center [417, 120] width 132 height 11
type input "[DATE]"
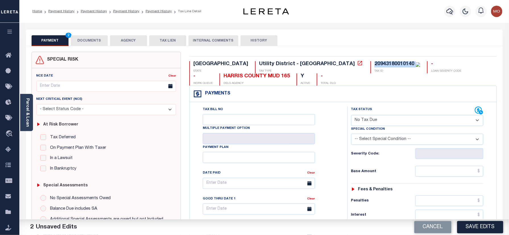
click at [373, 143] on select "-- Select Special Condition -- 3RD PARTY TAX LIEN AGENCY TAX LIEN (A.K.A Inside…" at bounding box center [417, 139] width 132 height 11
select select "5"
click at [351, 135] on select "-- Select Special Condition -- 3RD PARTY TAX LIEN AGENCY TAX LIEN (A.K.A Inside…" at bounding box center [417, 139] width 132 height 11
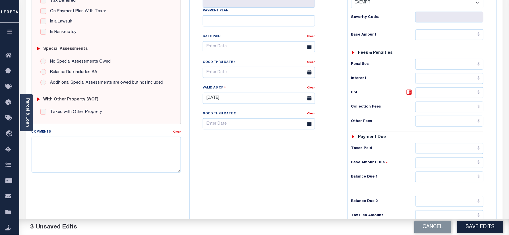
scroll to position [199, 0]
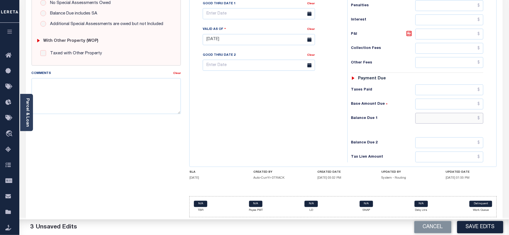
click at [434, 119] on input "text" at bounding box center [449, 118] width 68 height 11
type input "$0.00"
click at [270, 98] on div "Tax Bill No Multiple Payment Option Payment Plan Clear" at bounding box center [267, 36] width 152 height 251
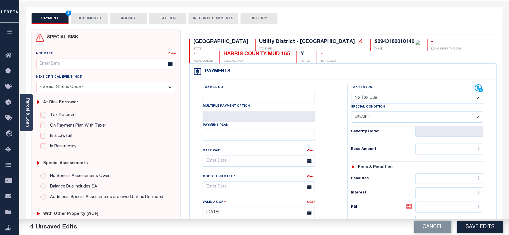
scroll to position [0, 0]
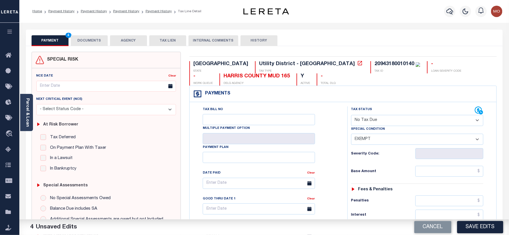
click at [80, 42] on button "DOCUMENTS" at bounding box center [89, 40] width 37 height 11
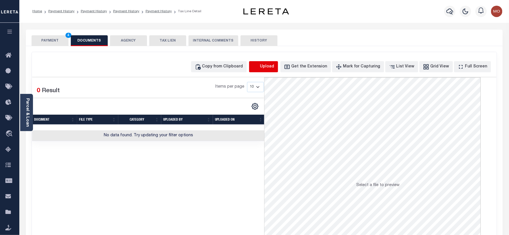
click at [259, 67] on icon "button" at bounding box center [256, 67] width 6 height 6
select select "POP"
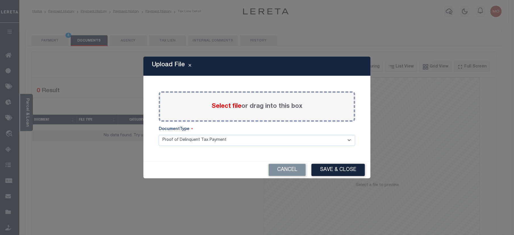
click at [230, 105] on span "Select file" at bounding box center [227, 106] width 30 height 6
click at [0, 0] on input "Select file or drag into this box" at bounding box center [0, 0] width 0 height 0
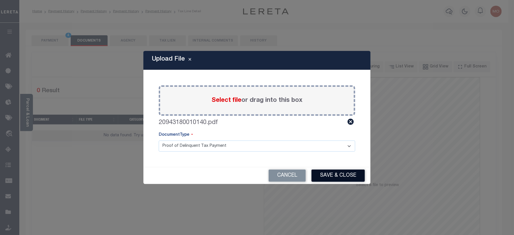
click at [331, 178] on button "Save & Close" at bounding box center [338, 175] width 53 height 12
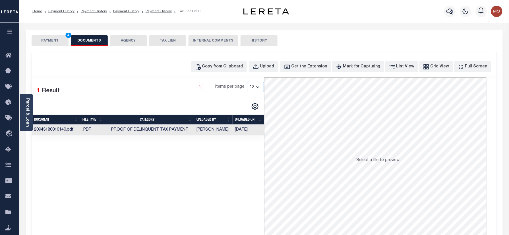
click at [60, 42] on button "PAYMENT 4" at bounding box center [50, 40] width 37 height 11
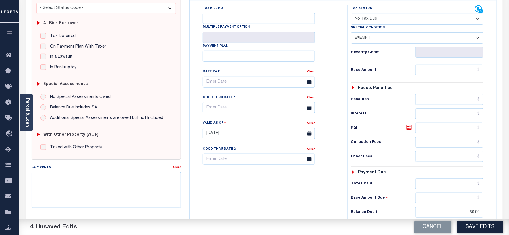
scroll to position [189, 0]
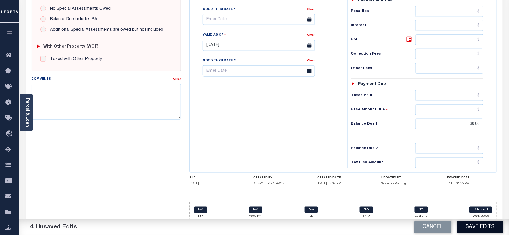
click at [475, 226] on button "Save Edits" at bounding box center [480, 227] width 46 height 12
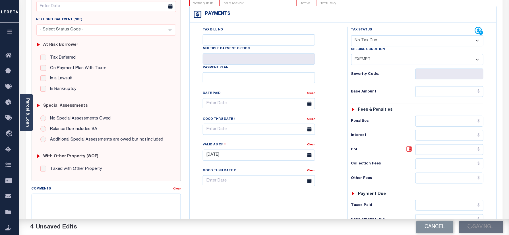
scroll to position [0, 0]
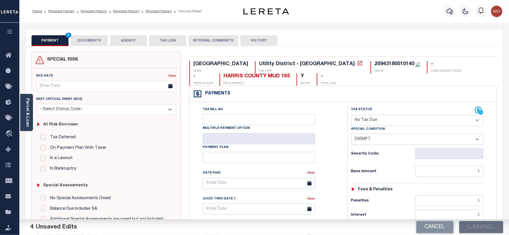
click at [88, 45] on button "DOCUMENTS" at bounding box center [89, 40] width 37 height 11
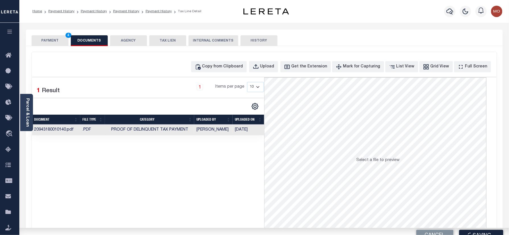
click at [61, 43] on button "PAYMENT 4" at bounding box center [50, 40] width 37 height 11
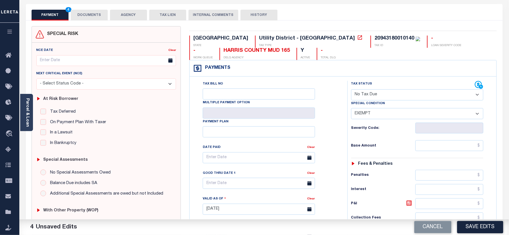
scroll to position [76, 0]
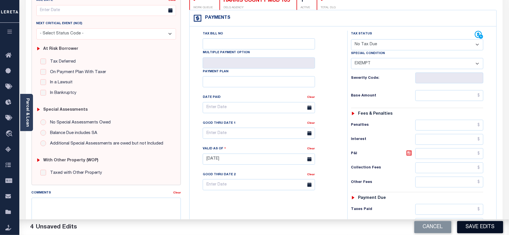
click at [470, 228] on button "Save Edits" at bounding box center [480, 227] width 46 height 12
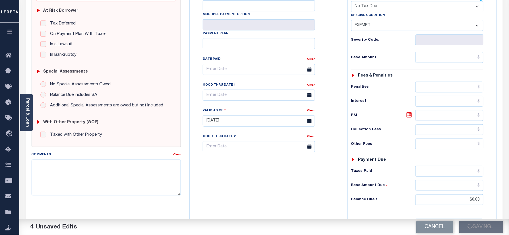
scroll to position [151, 0]
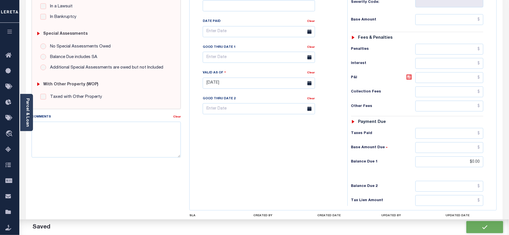
checkbox input "false"
type input "$0"
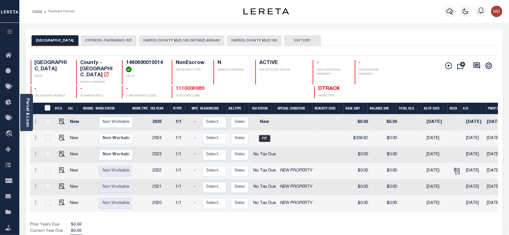
click at [188, 86] on link "1110006989" at bounding box center [190, 88] width 28 height 5
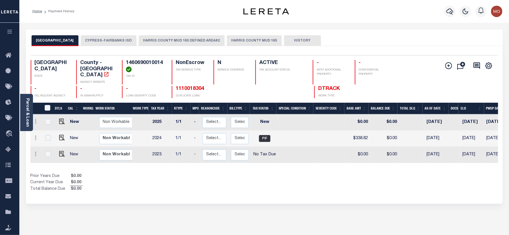
click at [227, 41] on button "HARRIS COUNTY MUD 165" at bounding box center [254, 40] width 55 height 11
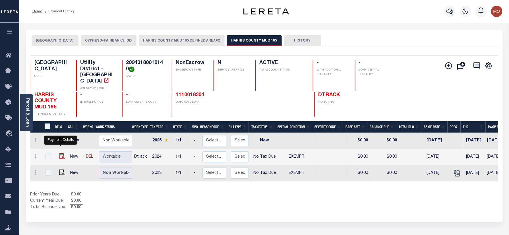
click at [61, 153] on img "" at bounding box center [62, 156] width 6 height 6
checkbox input "true"
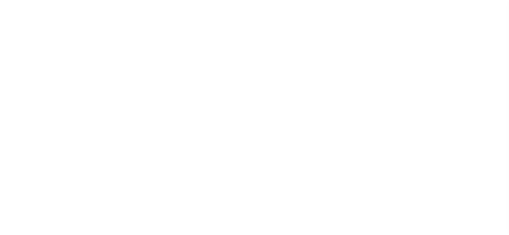
select select "NTX"
select select "5"
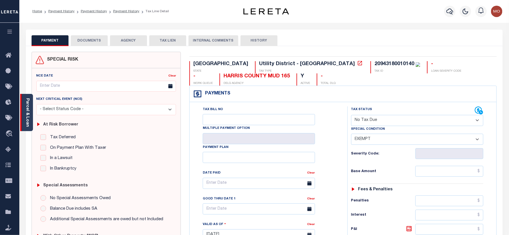
click at [26, 115] on link "Parcel & Loan" at bounding box center [27, 112] width 4 height 29
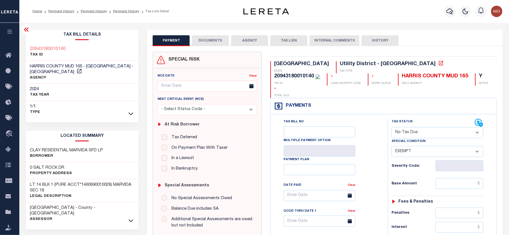
click at [209, 36] on button "DOCUMENTS" at bounding box center [210, 40] width 37 height 11
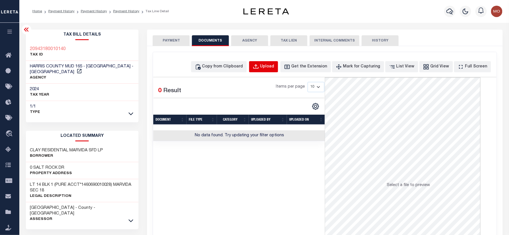
click at [274, 68] on div "Upload" at bounding box center [267, 67] width 14 height 6
select select "POP"
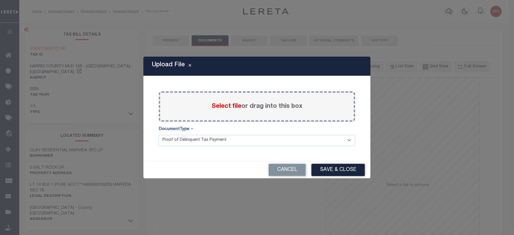
click at [221, 108] on span "Select file" at bounding box center [227, 106] width 30 height 6
click at [0, 0] on input "Select file or drag into this box" at bounding box center [0, 0] width 0 height 0
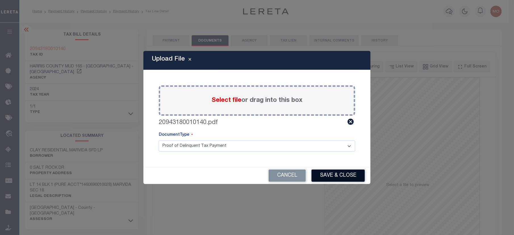
click at [338, 174] on button "Save & Close" at bounding box center [338, 175] width 53 height 12
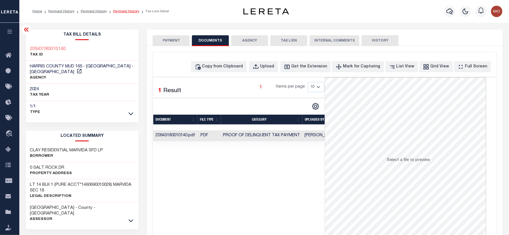
click at [120, 11] on link "Payment History" at bounding box center [126, 11] width 26 height 3
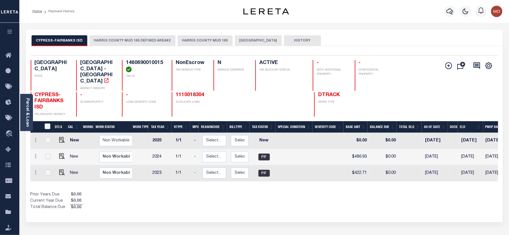
click at [207, 41] on button "HARRIS COUNTY MUD 165" at bounding box center [205, 40] width 55 height 11
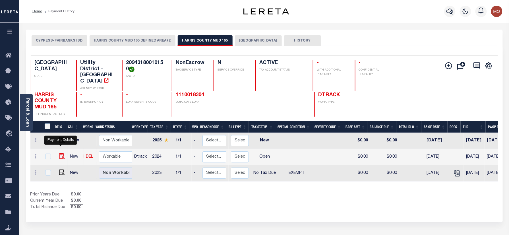
click at [59, 153] on img "" at bounding box center [62, 156] width 6 height 6
checkbox input "true"
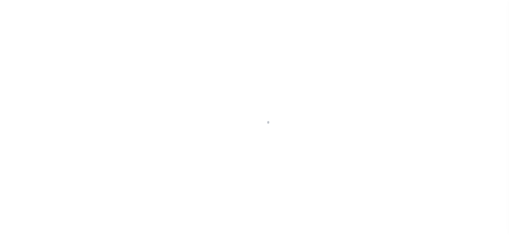
checkbox input "false"
type input "[DATE]"
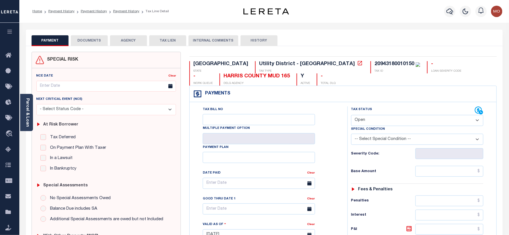
click at [374, 65] on div "20943180010150" at bounding box center [394, 63] width 40 height 5
copy div "20943180010150"
click at [370, 120] on select "- Select Status Code - Open Due/Unpaid Paid Incomplete No Tax Due Internal Refu…" at bounding box center [417, 120] width 132 height 11
select select "NTX"
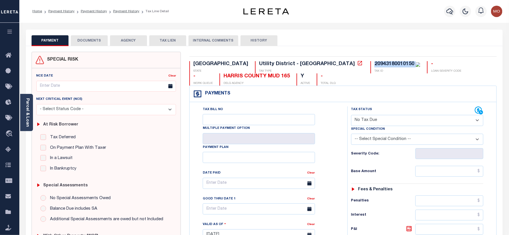
click at [351, 115] on select "- Select Status Code - Open Due/Unpaid Paid Incomplete No Tax Due Internal Refu…" at bounding box center [417, 120] width 132 height 11
type input "10/10/2025"
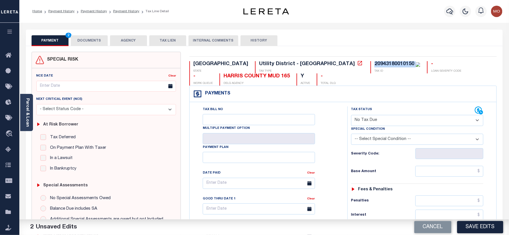
click at [375, 135] on select "-- Select Special Condition -- 3RD PARTY TAX LIEN AGENCY TAX LIEN (A.K.A Inside…" at bounding box center [417, 139] width 132 height 11
select select "5"
click at [351, 135] on select "-- Select Special Condition -- 3RD PARTY TAX LIEN AGENCY TAX LIEN (A.K.A Inside…" at bounding box center [417, 139] width 132 height 11
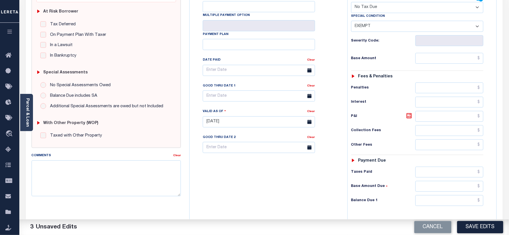
scroll to position [189, 0]
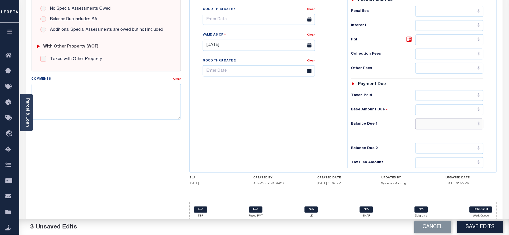
click at [439, 129] on input "text" at bounding box center [449, 123] width 68 height 11
type input "$0.00"
click at [253, 124] on div "Tax Bill No Multiple Payment Option Payment Plan Clear" at bounding box center [267, 42] width 152 height 251
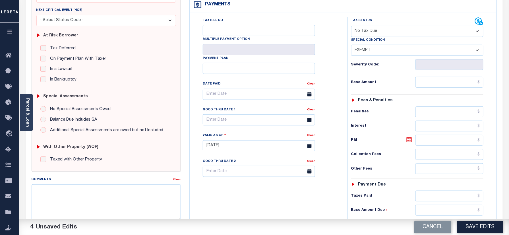
scroll to position [0, 0]
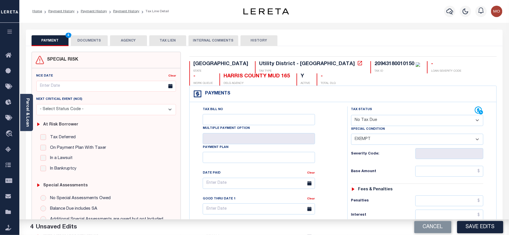
click at [374, 66] on div "20943180010150" at bounding box center [394, 63] width 40 height 5
copy div "20943180010150"
click at [80, 40] on button "DOCUMENTS" at bounding box center [89, 40] width 37 height 11
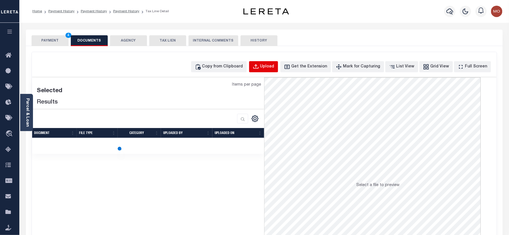
click at [271, 66] on div "Upload" at bounding box center [267, 67] width 14 height 6
select select "POP"
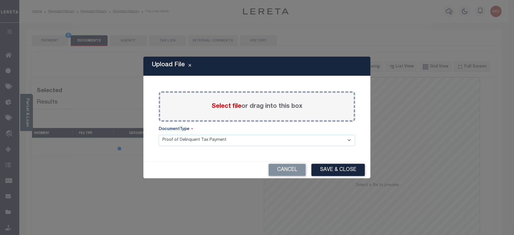
click at [226, 105] on span "Select file" at bounding box center [227, 106] width 30 height 6
click at [0, 0] on input "Select file or drag into this box" at bounding box center [0, 0] width 0 height 0
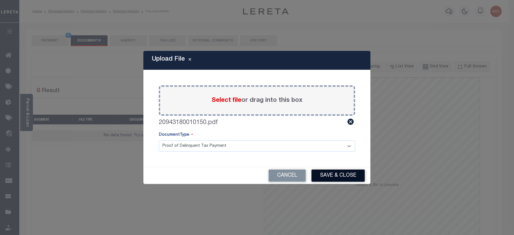
click at [334, 173] on button "Save & Close" at bounding box center [338, 175] width 53 height 12
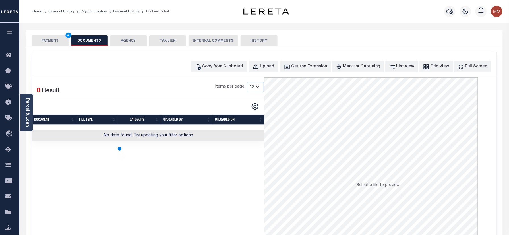
click at [63, 38] on button "PAYMENT 4" at bounding box center [50, 40] width 37 height 11
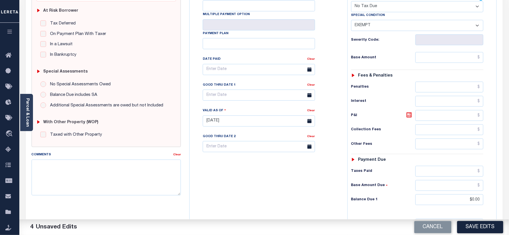
drag, startPoint x: 492, startPoint y: 228, endPoint x: 473, endPoint y: 222, distance: 19.9
click at [492, 228] on button "Save Edits" at bounding box center [480, 227] width 46 height 12
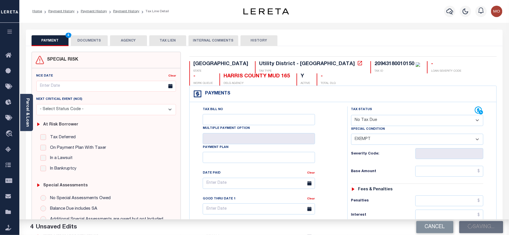
click at [89, 40] on button "DOCUMENTS" at bounding box center [89, 40] width 37 height 11
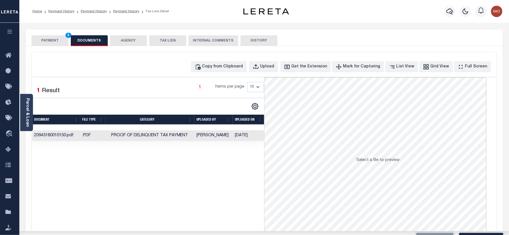
click at [51, 36] on button "PAYMENT 4" at bounding box center [50, 40] width 37 height 11
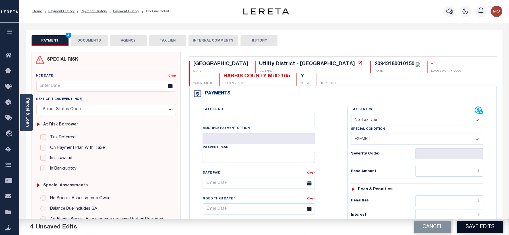
click at [479, 226] on button "Save Edits" at bounding box center [480, 227] width 46 height 12
click at [74, 42] on button "DOCUMENTS" at bounding box center [89, 40] width 37 height 11
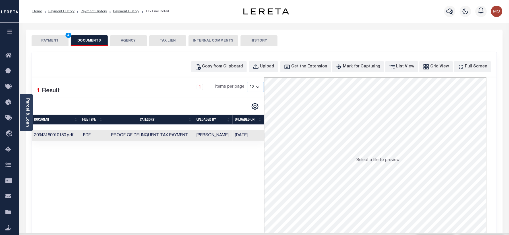
click at [53, 42] on button "PAYMENT 4" at bounding box center [50, 40] width 37 height 11
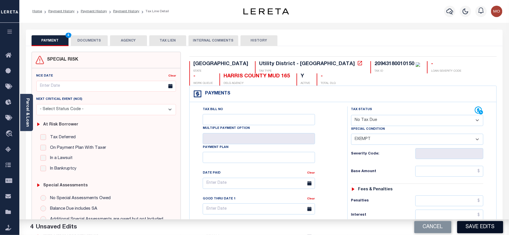
click at [482, 229] on button "Save Edits" at bounding box center [480, 227] width 46 height 12
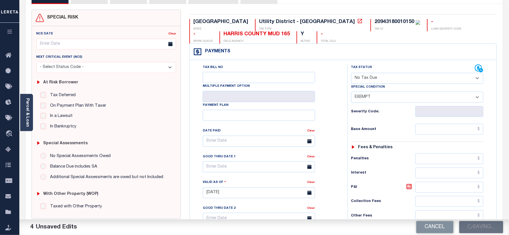
scroll to position [114, 0]
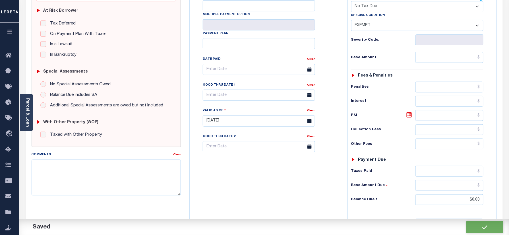
checkbox input "false"
type input "$0"
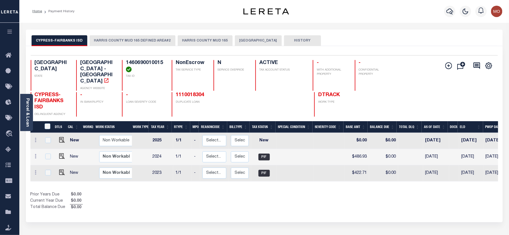
click at [196, 38] on button "HARRIS COUNTY MUD 165" at bounding box center [205, 40] width 55 height 11
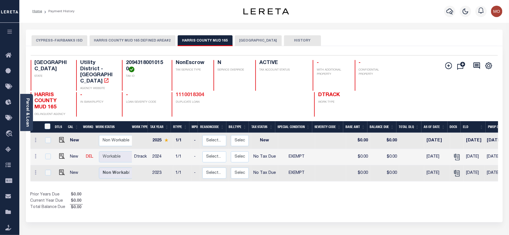
click at [190, 92] on link "1110018304" at bounding box center [190, 94] width 28 height 5
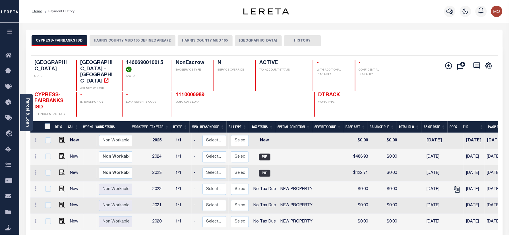
click at [205, 40] on button "HARRIS COUNTY MUD 165" at bounding box center [205, 40] width 55 height 11
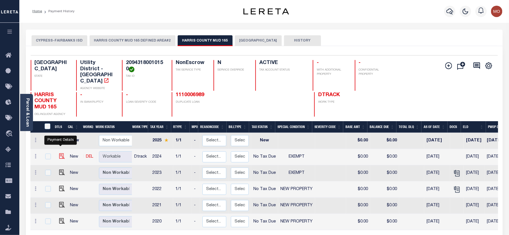
click at [59, 153] on img "" at bounding box center [62, 156] width 6 height 6
checkbox input "true"
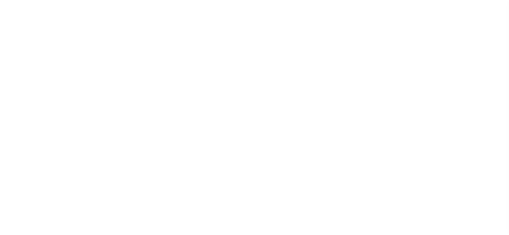
select select "NTX"
select select "5"
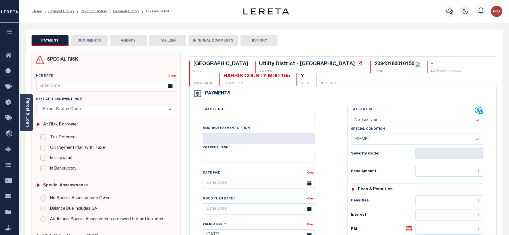
click at [91, 40] on button "DOCUMENTS" at bounding box center [89, 40] width 37 height 11
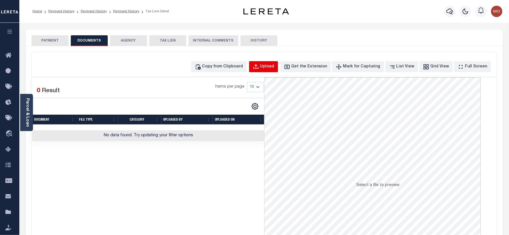
click at [269, 70] on button "Upload" at bounding box center [263, 66] width 29 height 11
select select "POP"
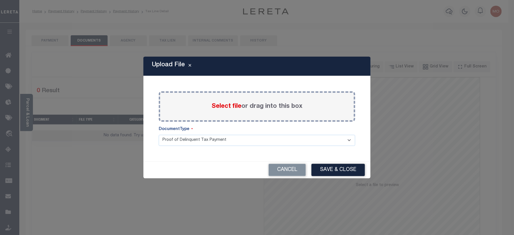
click at [219, 104] on span "Select file" at bounding box center [227, 106] width 30 height 6
click at [0, 0] on input "Select file or drag into this box" at bounding box center [0, 0] width 0 height 0
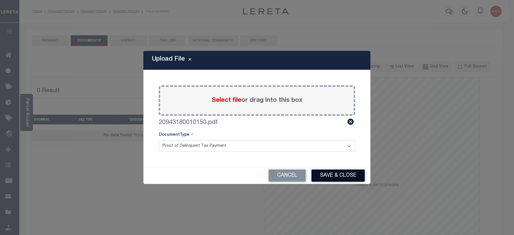
click at [346, 174] on button "Save & Close" at bounding box center [338, 175] width 53 height 12
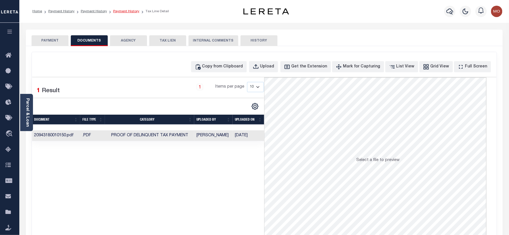
click at [125, 11] on link "Payment History" at bounding box center [126, 11] width 26 height 3
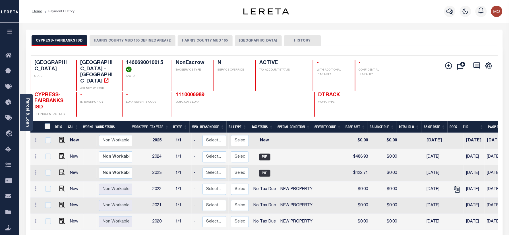
click at [134, 41] on button "HARRIS COUNTY MUD 165 DEFINED AREA#2" at bounding box center [133, 40] width 86 height 11
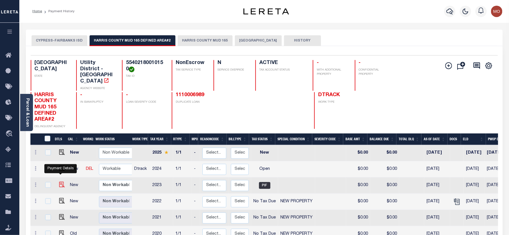
click at [59, 182] on img "" at bounding box center [62, 185] width 6 height 6
checkbox input "true"
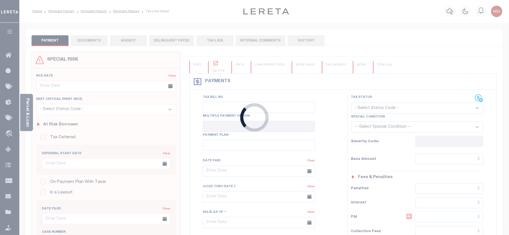
checkbox input "false"
type textarea "Information taken verbally."
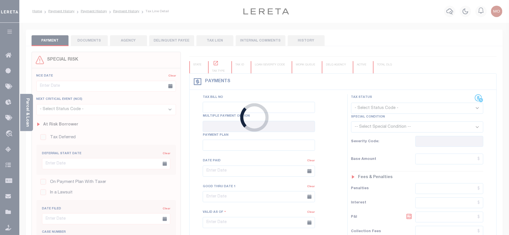
type input "[DATE]"
type input "$0"
select select "PIF"
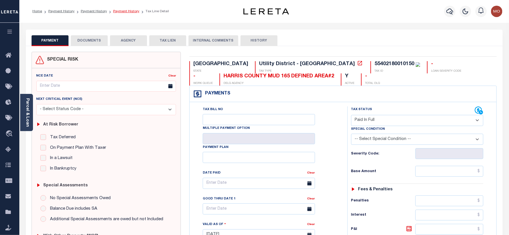
click at [118, 12] on link "Payment History" at bounding box center [126, 11] width 26 height 3
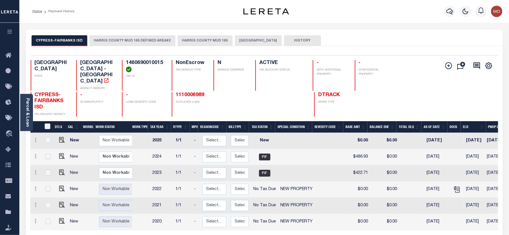
drag, startPoint x: 421, startPoint y: 167, endPoint x: 446, endPoint y: 169, distance: 25.1
click at [446, 169] on td "[DATE]" at bounding box center [437, 173] width 26 height 16
checkbox input "true"
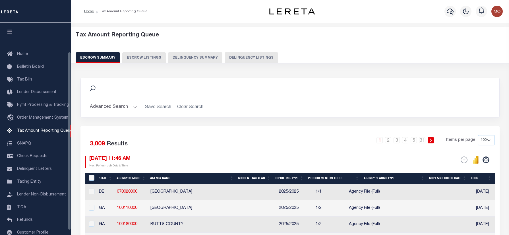
select select "100"
